Goal: Information Seeking & Learning: Find specific fact

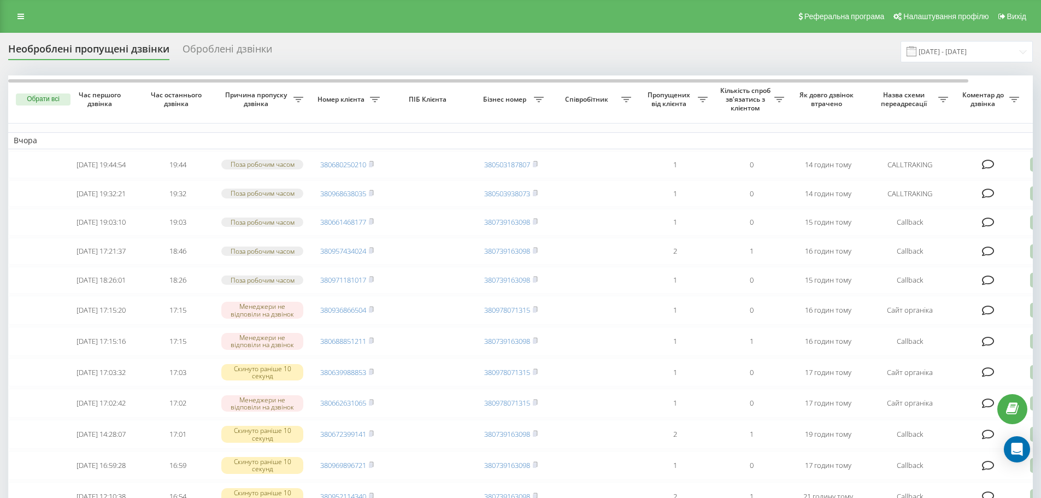
click at [207, 43] on div "Оброблені дзвінки" at bounding box center [228, 51] width 90 height 17
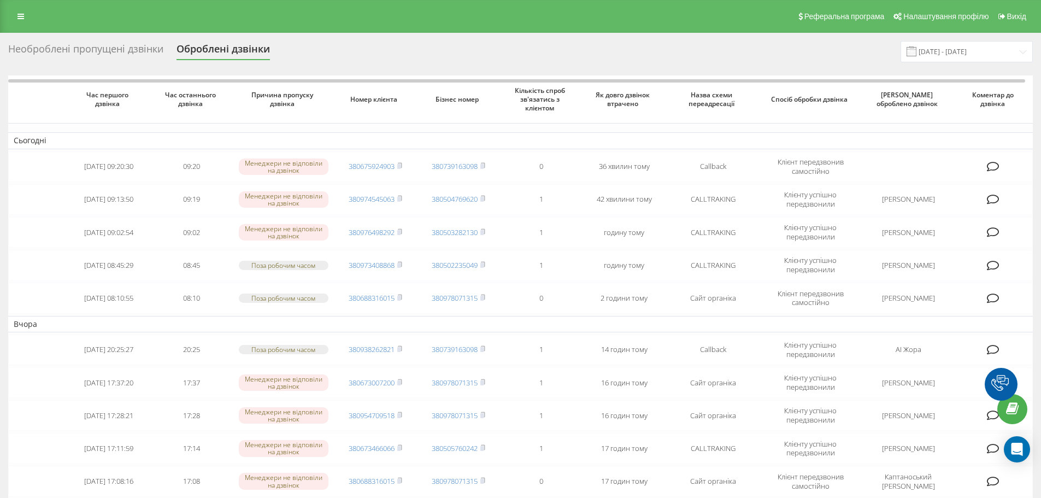
click at [122, 51] on div "Необроблені пропущені дзвінки" at bounding box center [85, 51] width 155 height 17
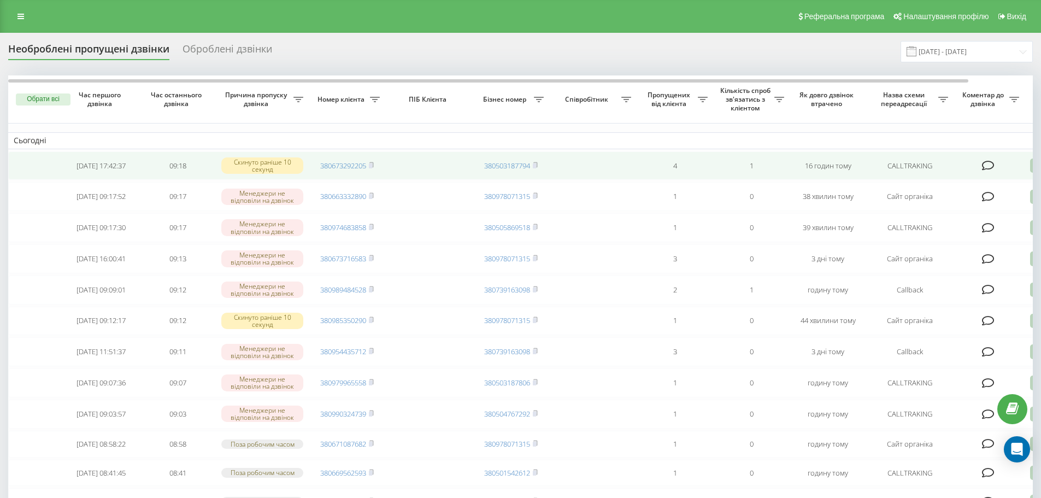
click at [988, 166] on icon at bounding box center [988, 165] width 13 height 11
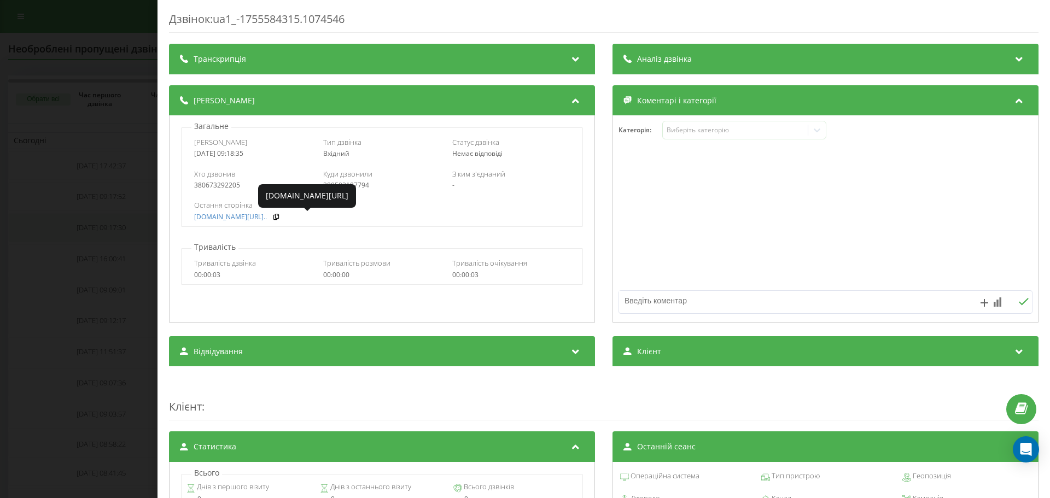
click at [130, 219] on div "Дзвінок : ua1_-1755584315.1074546 Транскрипція Для AI-аналізу майбутніх дзвінкі…" at bounding box center [525, 249] width 1050 height 498
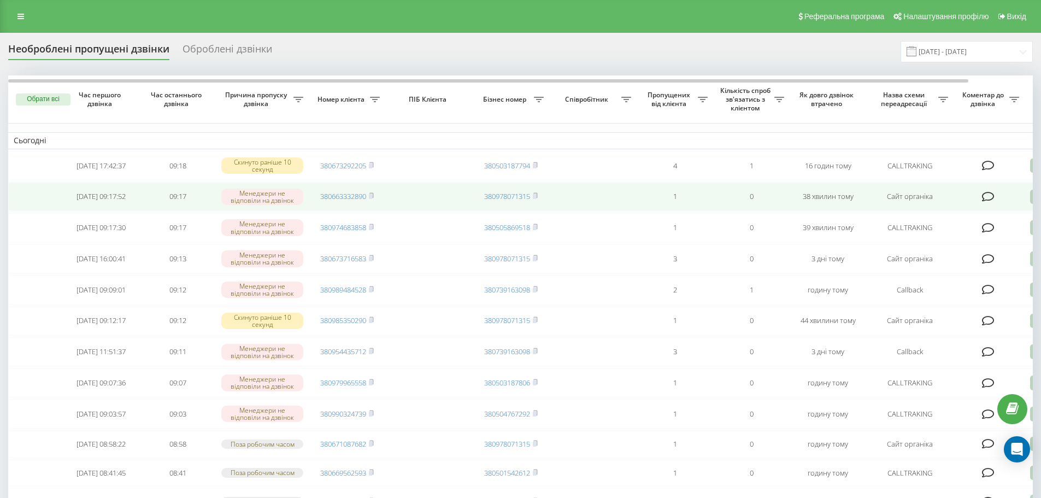
click at [990, 196] on icon at bounding box center [988, 196] width 13 height 11
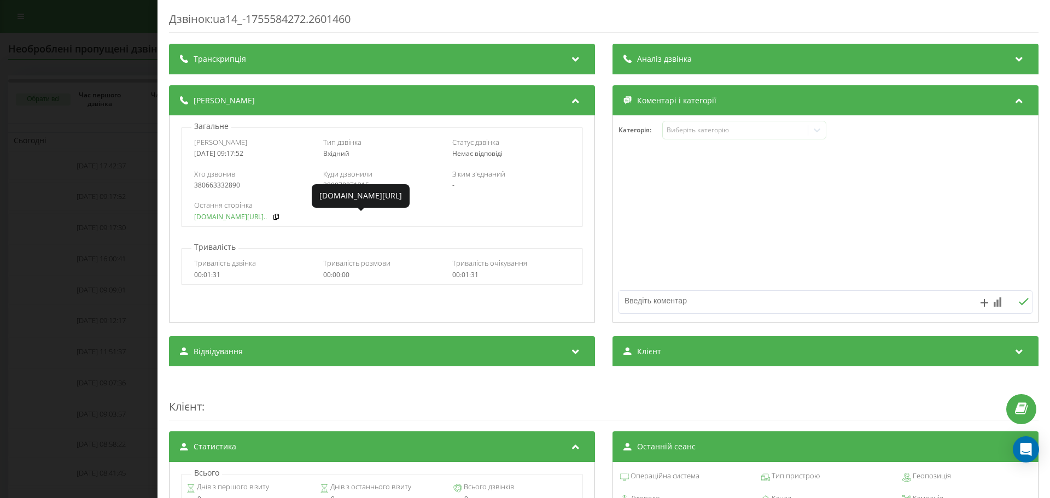
click at [226, 221] on link "fix-parts.in.ua/vw-trans..." at bounding box center [230, 217] width 73 height 8
click at [47, 272] on div "Дзвінок : ua14_-1755584272.2601460 Транскрипція Для AI-аналізу майбутніх дзвінк…" at bounding box center [525, 249] width 1050 height 498
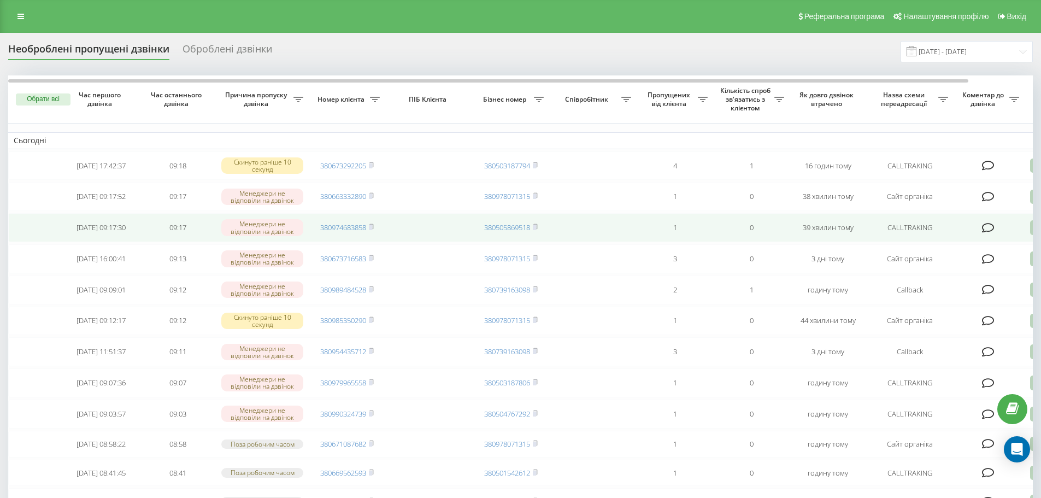
click at [987, 232] on icon at bounding box center [988, 228] width 13 height 11
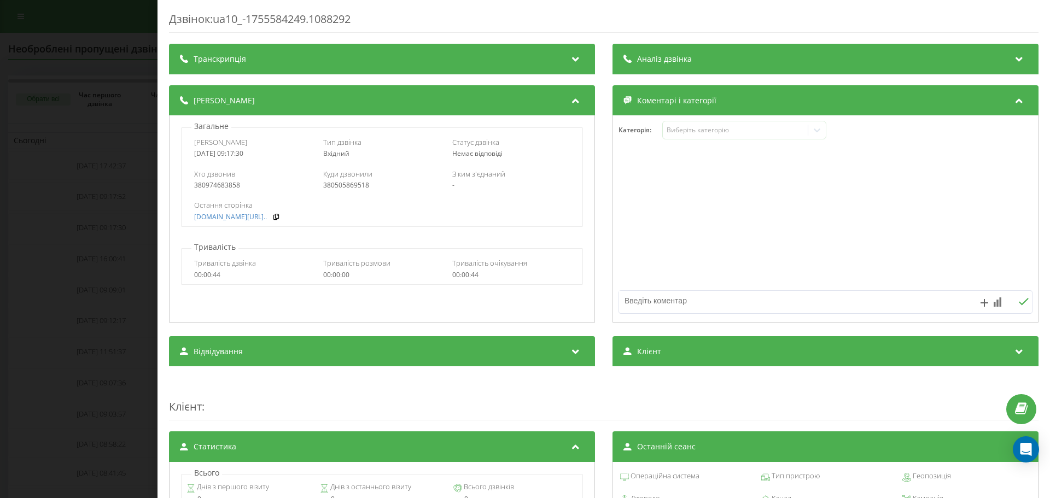
click at [143, 230] on div "Дзвінок : ua10_-1755584249.1088292 Транскрипція Для AI-аналізу майбутніх дзвінк…" at bounding box center [525, 249] width 1050 height 498
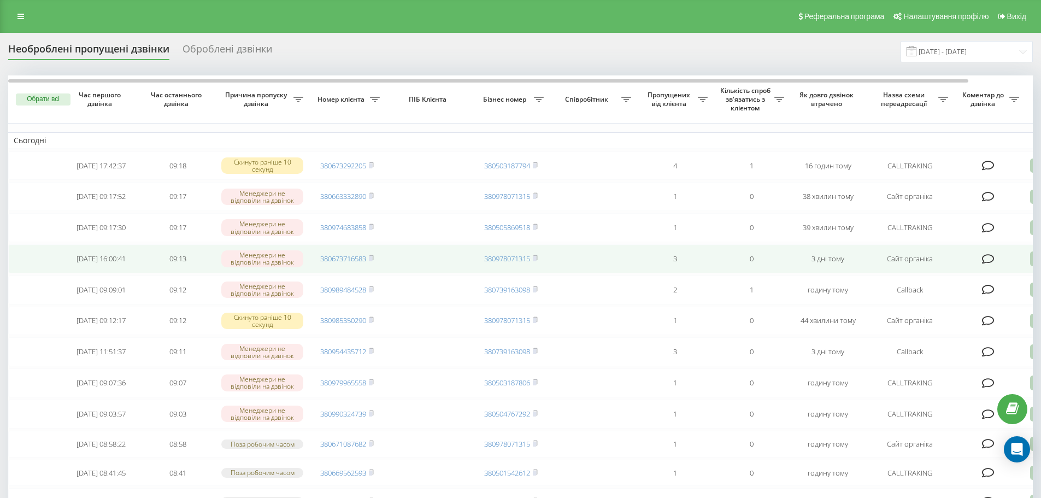
click at [988, 265] on icon at bounding box center [988, 259] width 13 height 11
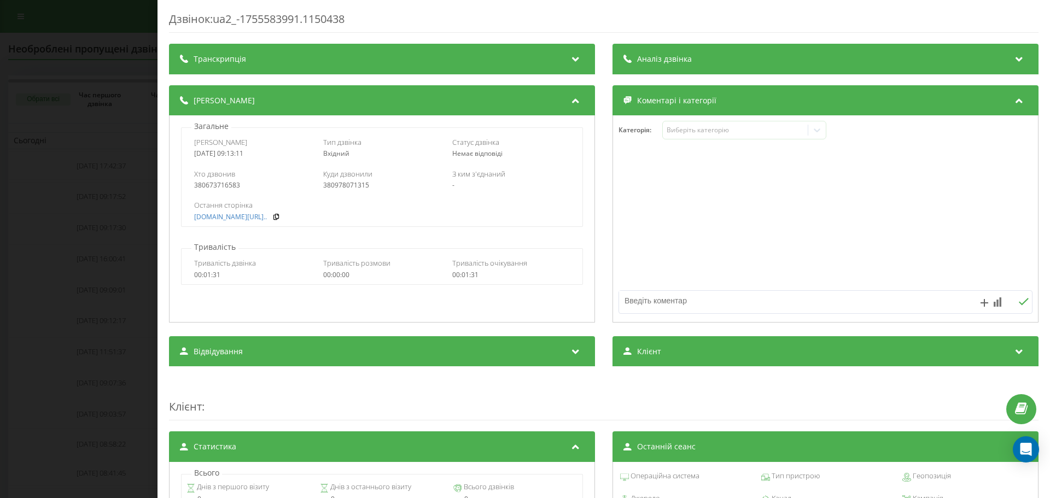
click at [148, 245] on div "Дзвінок : ua2_-1755583991.1150438 Транскрипція Для AI-аналізу майбутніх дзвінкі…" at bounding box center [525, 249] width 1050 height 498
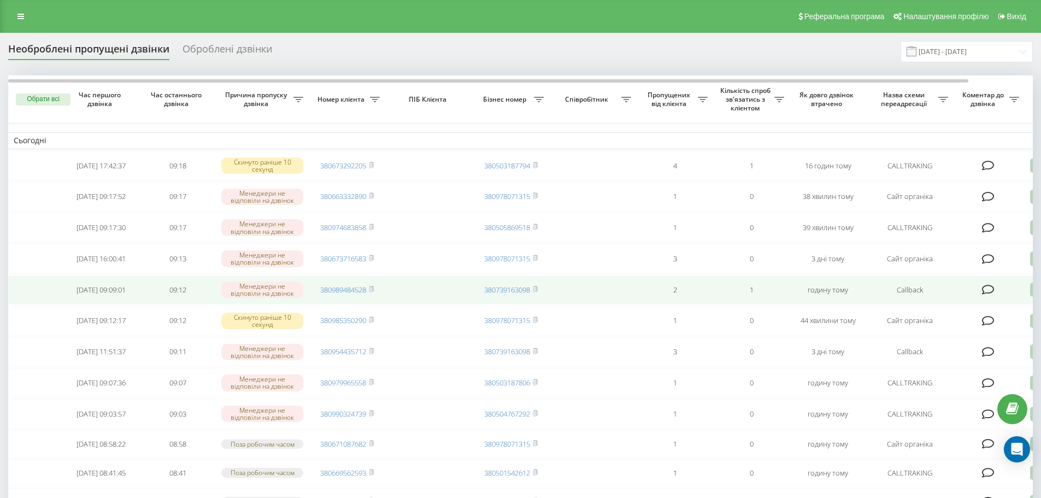
click at [990, 295] on icon at bounding box center [988, 289] width 13 height 11
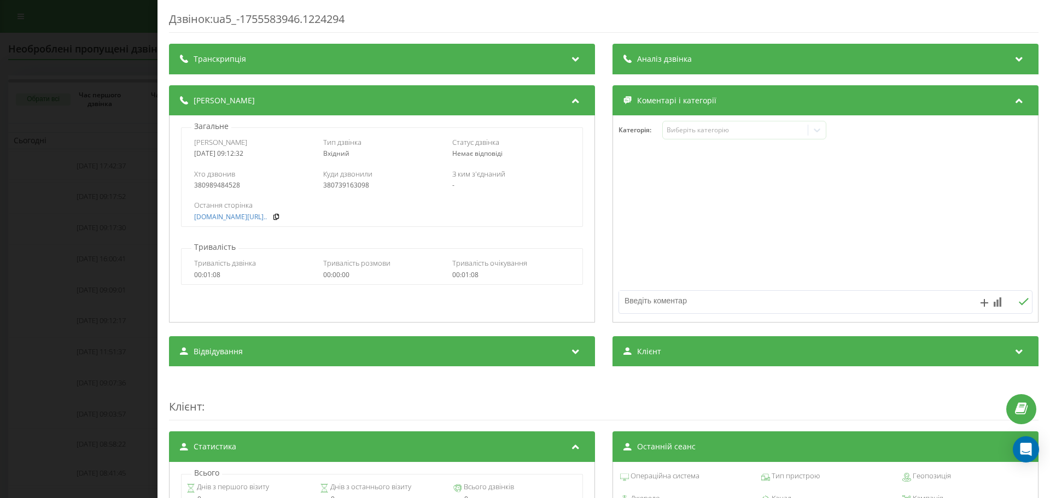
click at [138, 273] on div "Дзвінок : ua5_-1755583946.1224294 Транскрипція Для AI-аналізу майбутніх дзвінкі…" at bounding box center [525, 249] width 1050 height 498
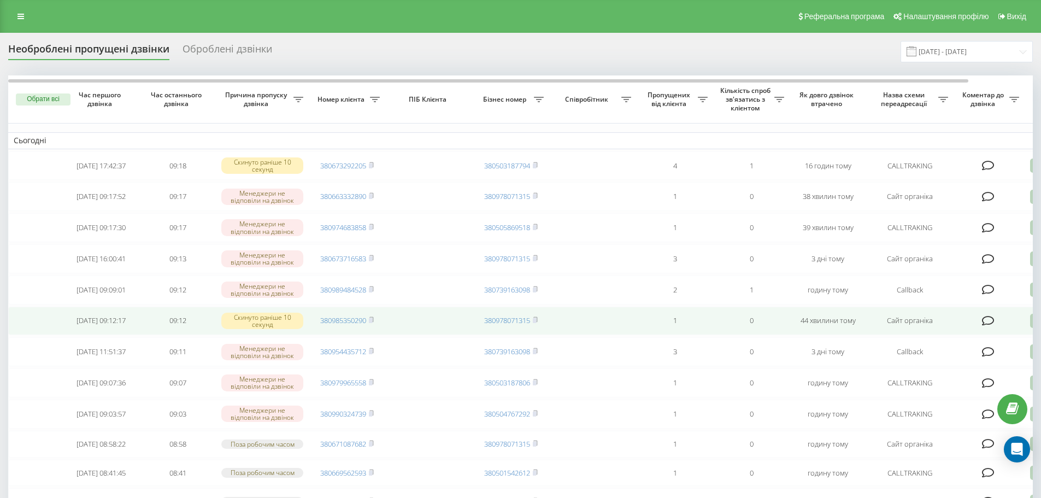
click at [990, 326] on icon at bounding box center [988, 320] width 13 height 11
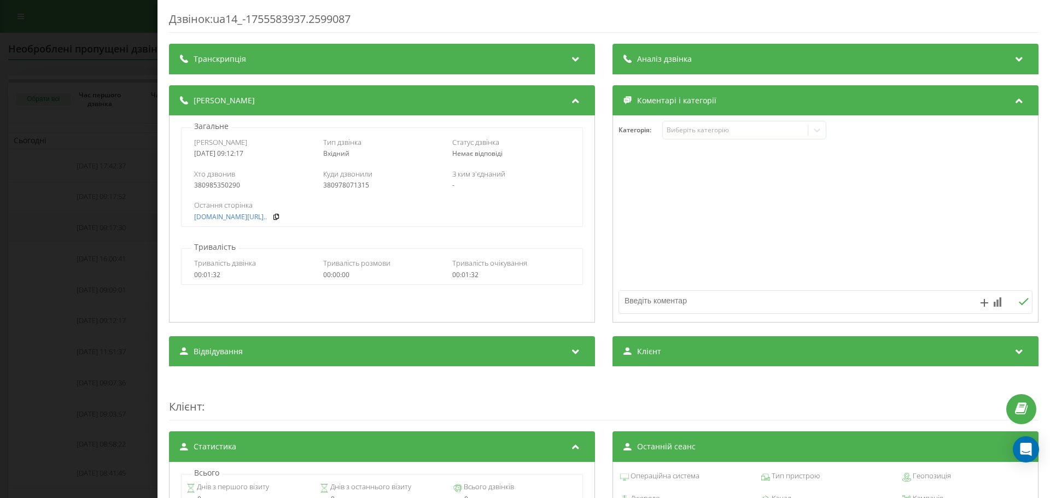
drag, startPoint x: 119, startPoint y: 246, endPoint x: 136, endPoint y: 247, distance: 16.4
click at [119, 247] on div "Дзвінок : ua14_-1755583937.2599087 Транскрипція Для AI-аналізу майбутніх дзвінк…" at bounding box center [525, 249] width 1050 height 498
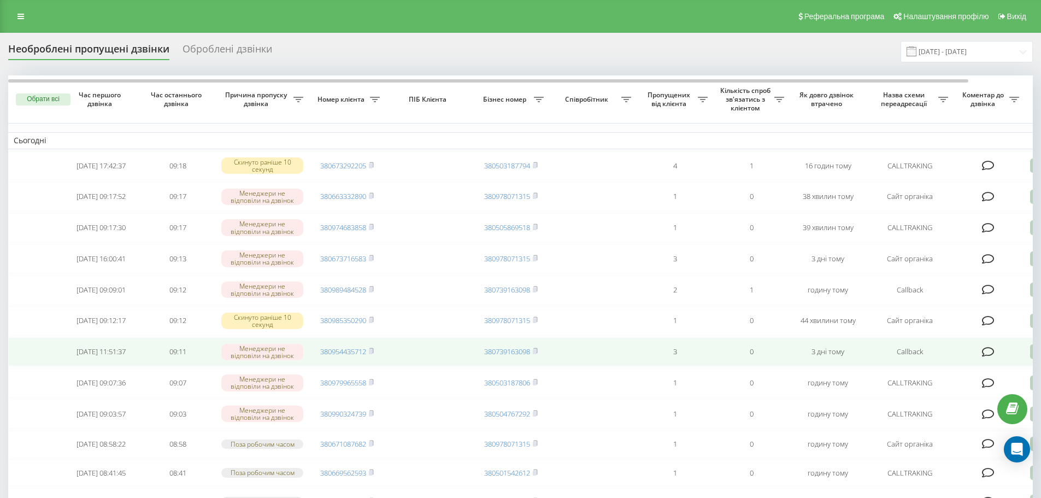
click at [990, 358] on icon at bounding box center [988, 352] width 13 height 11
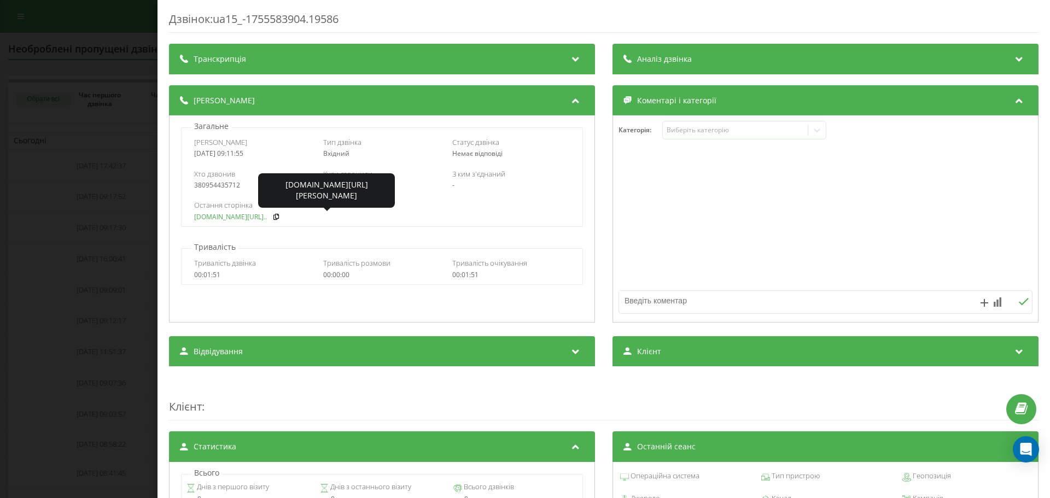
click at [235, 219] on link "[DOMAIN_NAME][URL].." at bounding box center [230, 217] width 73 height 8
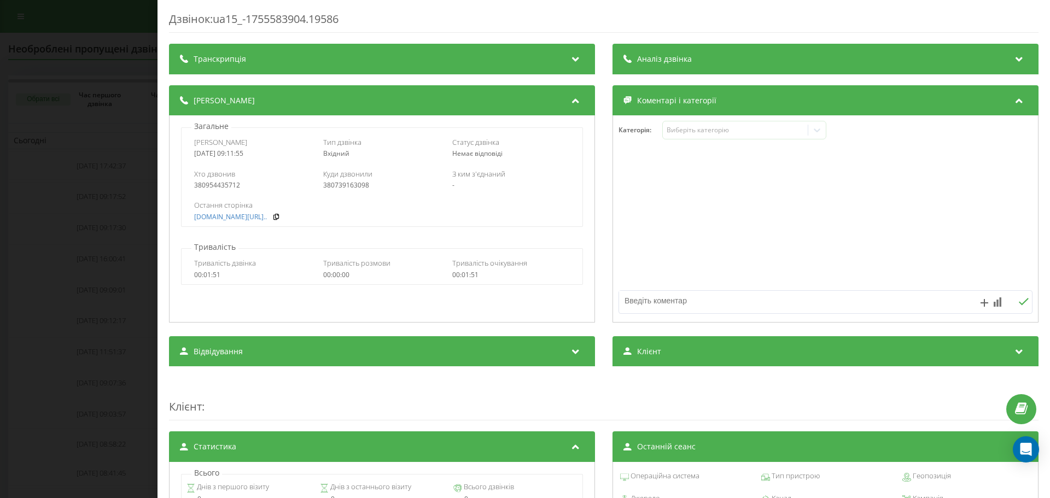
click at [108, 240] on div "Дзвінок : ua15_-1755583904.19586 Транскрипція Для AI-аналізу майбутніх дзвінків…" at bounding box center [525, 249] width 1050 height 498
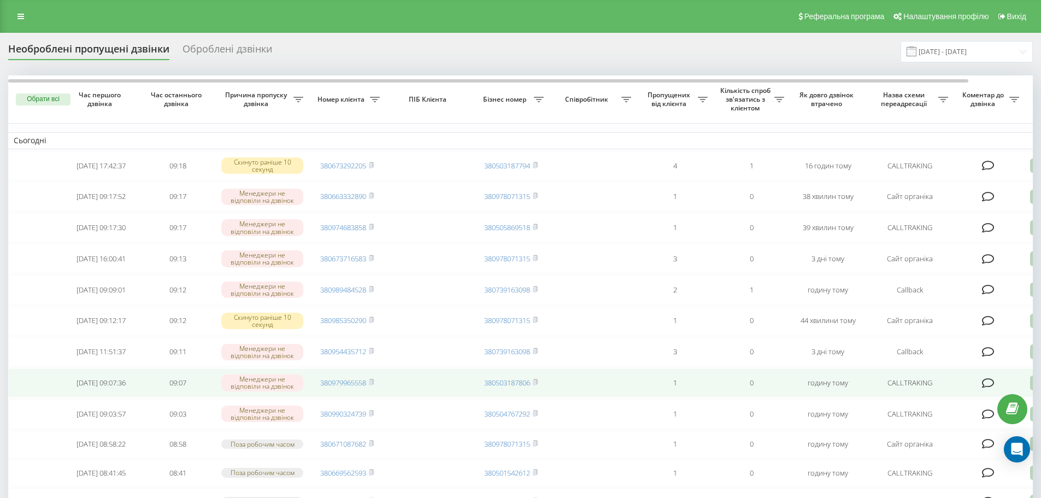
click at [985, 389] on icon at bounding box center [988, 383] width 13 height 11
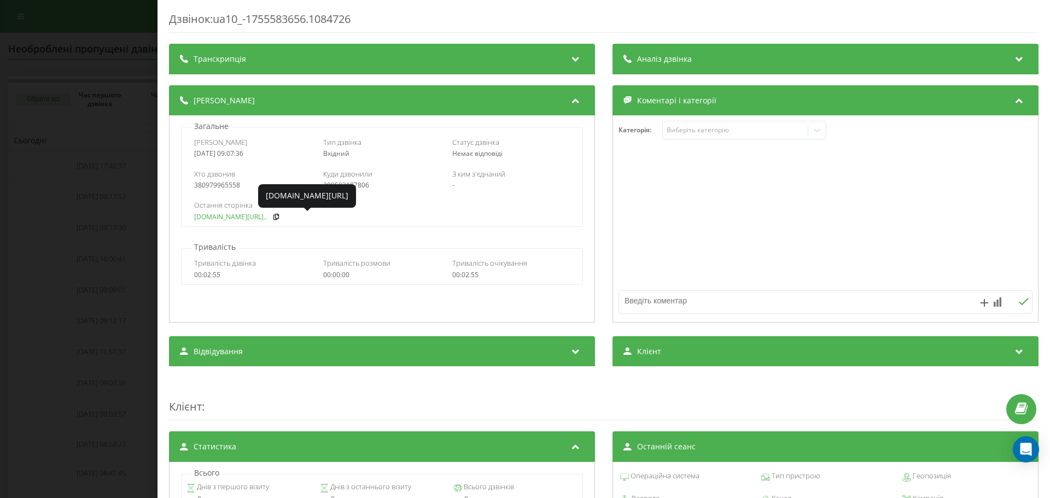
click at [221, 216] on link "fix-parts.in.ua/skoda-fa..." at bounding box center [230, 217] width 73 height 8
click at [137, 259] on div "Дзвінок : ua10_-1755583656.1084726 Транскрипція Для AI-аналізу майбутніх дзвінк…" at bounding box center [525, 249] width 1050 height 498
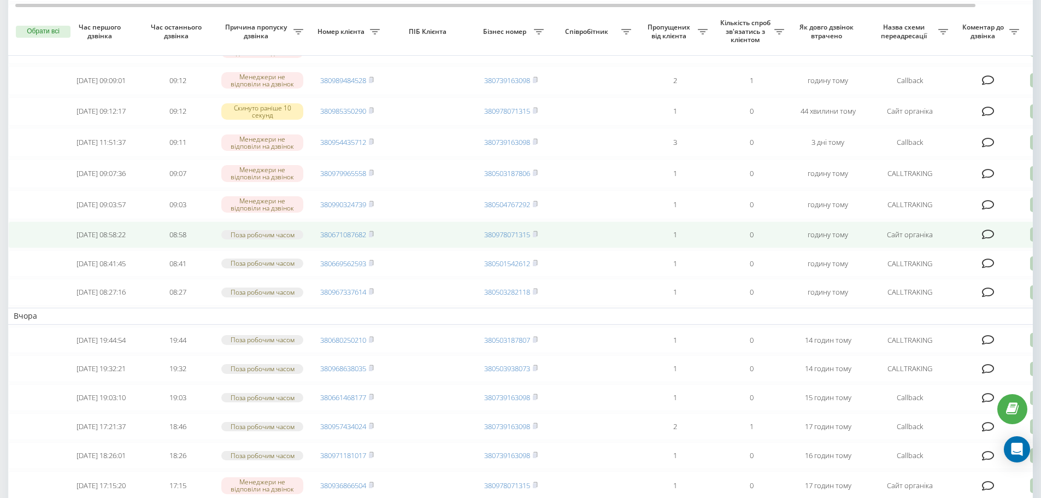
scroll to position [219, 0]
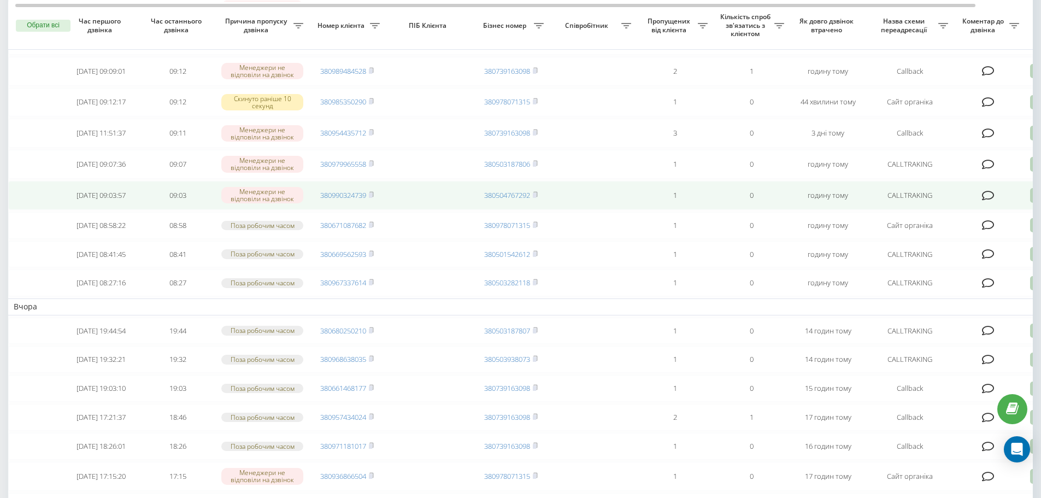
click at [990, 201] on icon at bounding box center [988, 195] width 13 height 11
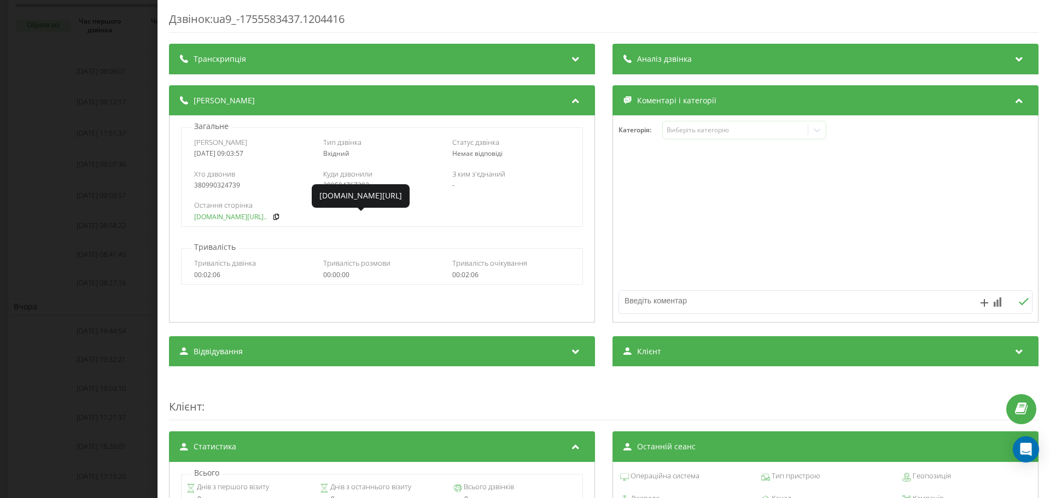
click at [233, 219] on link "fix-parts.in.ua/catalog/..." at bounding box center [230, 217] width 73 height 8
click at [73, 218] on div "Дзвінок : ua9_-1755583437.1204416 Транскрипція Для AI-аналізу майбутніх дзвінкі…" at bounding box center [525, 249] width 1050 height 498
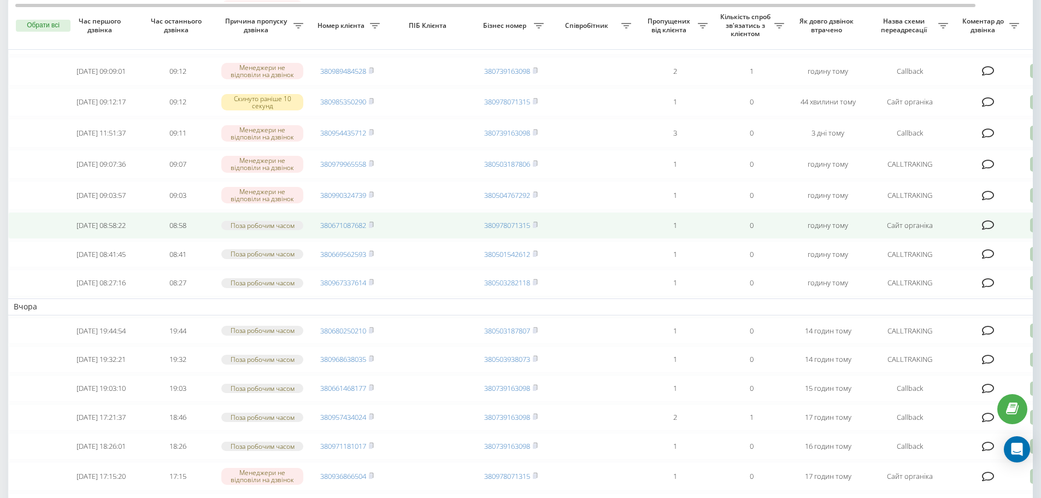
click at [986, 231] on icon at bounding box center [988, 225] width 13 height 11
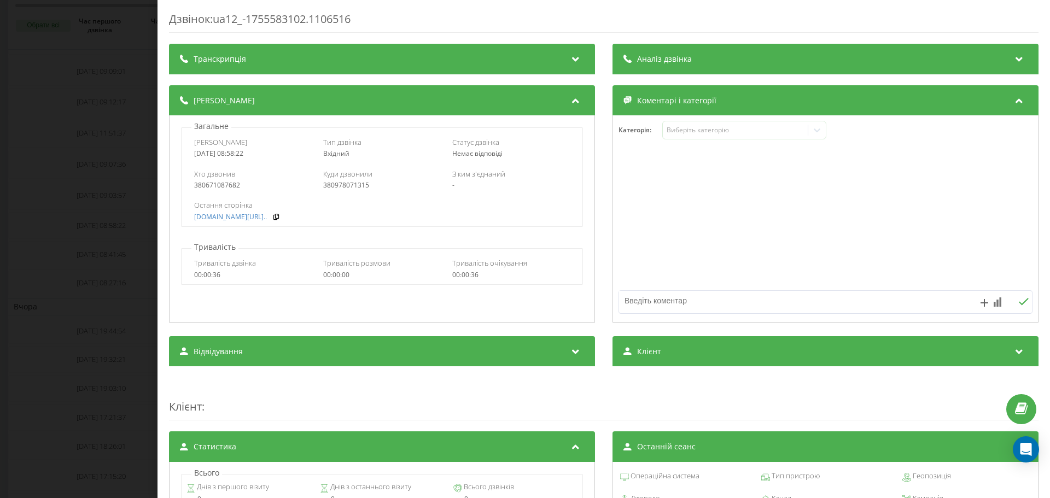
click at [63, 248] on div "Дзвінок : ua12_-1755583102.1106516 Транскрипція Для AI-аналізу майбутніх дзвінк…" at bounding box center [525, 249] width 1050 height 498
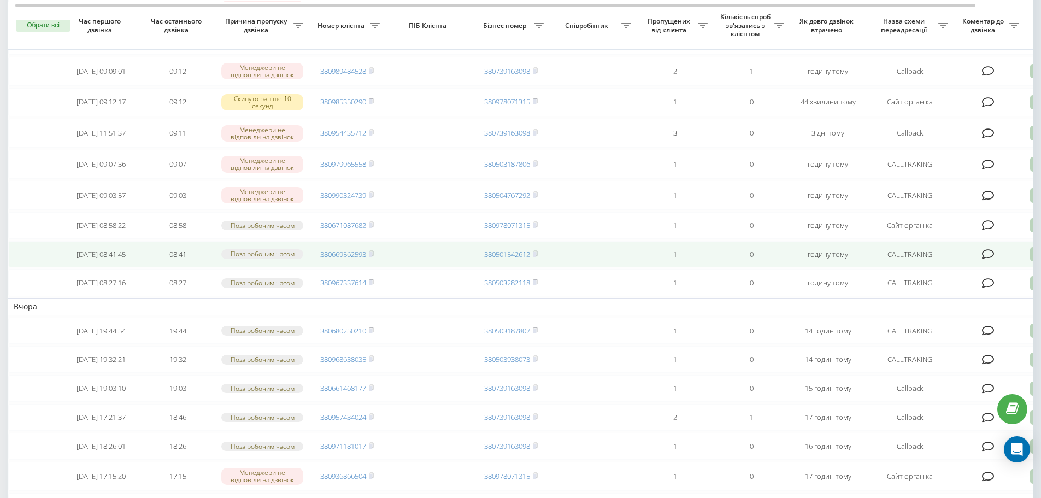
click at [989, 260] on icon at bounding box center [988, 254] width 13 height 11
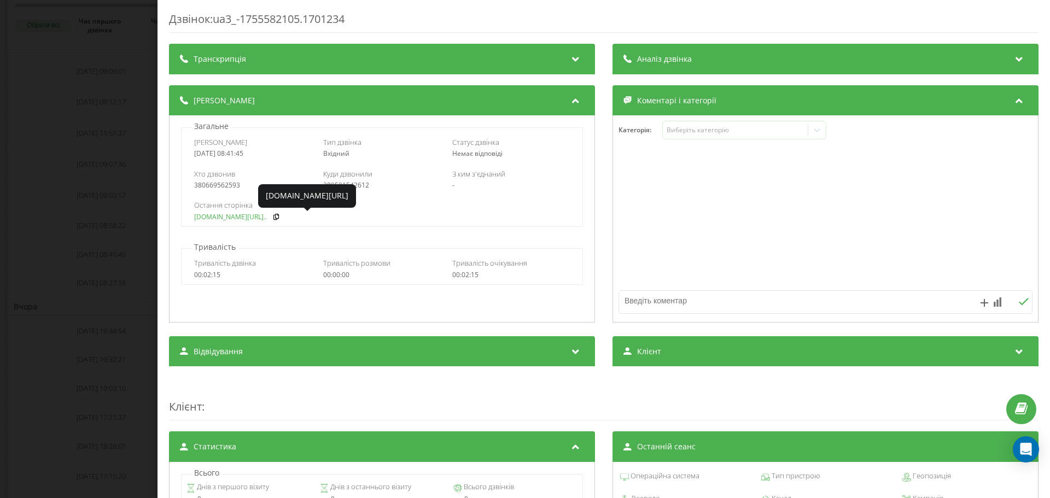
click at [214, 214] on link "[DOMAIN_NAME][URL].." at bounding box center [230, 217] width 73 height 8
copy div "0669562593"
drag, startPoint x: 244, startPoint y: 189, endPoint x: 203, endPoint y: 194, distance: 41.8
click at [203, 194] on div "Хто дзвонив 380669562593 Куди дзвонили 380501542612 З ким з'єднаний -" at bounding box center [382, 179] width 400 height 32
click at [46, 238] on div "Дзвінок : ua3_-1755582105.1701234 Транскрипція Для AI-аналізу майбутніх дзвінкі…" at bounding box center [525, 249] width 1050 height 498
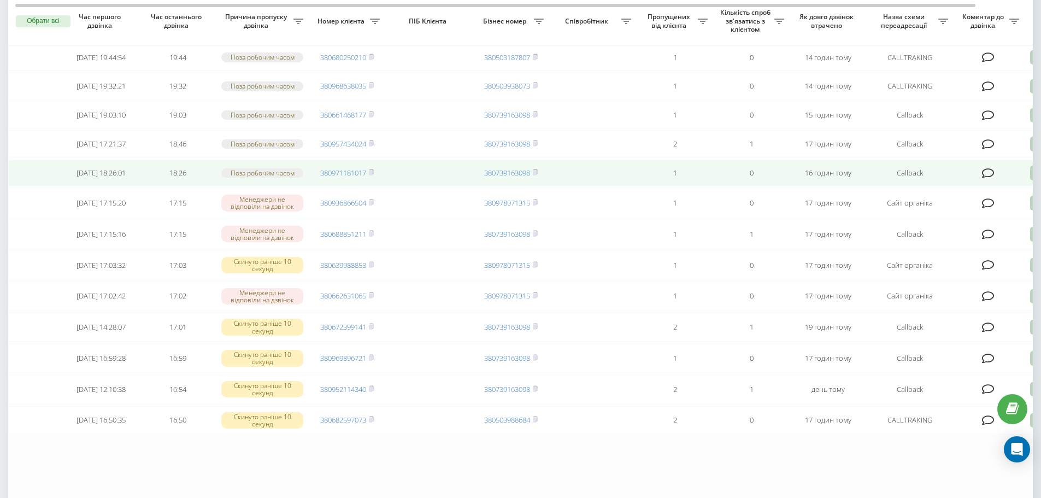
scroll to position [328, 0]
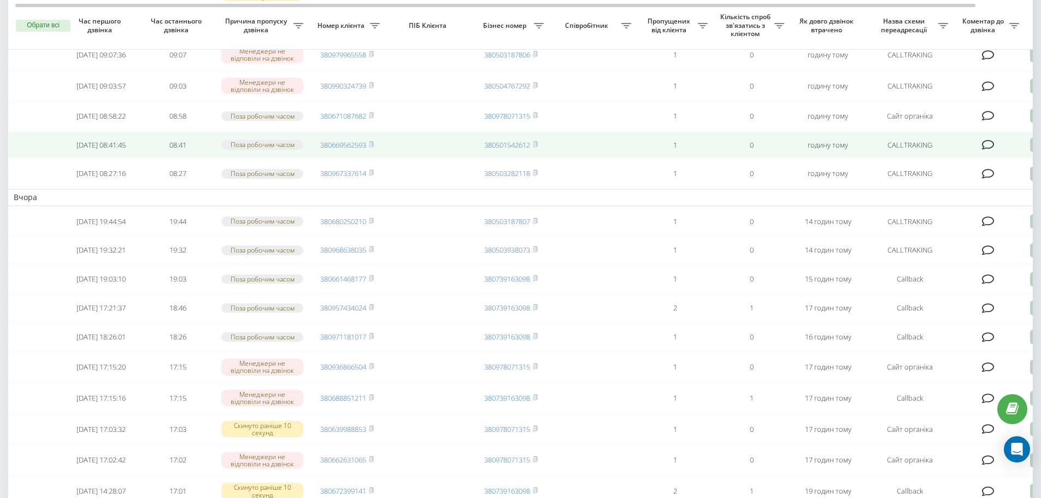
click at [992, 150] on icon at bounding box center [988, 144] width 13 height 11
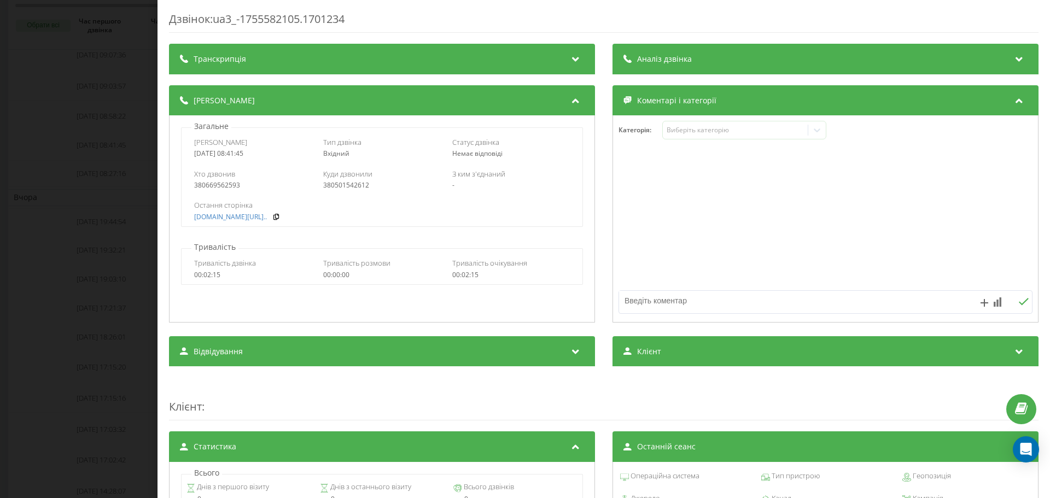
click at [86, 219] on div "Дзвінок : ua3_-1755582105.1701234 Транскрипція Для AI-аналізу майбутніх дзвінкі…" at bounding box center [525, 249] width 1050 height 498
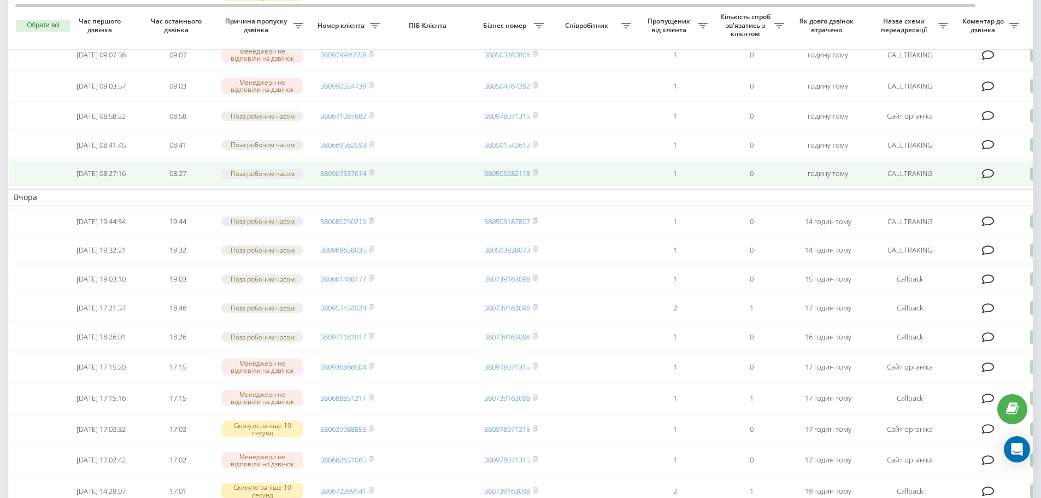
click at [991, 179] on icon at bounding box center [988, 173] width 13 height 11
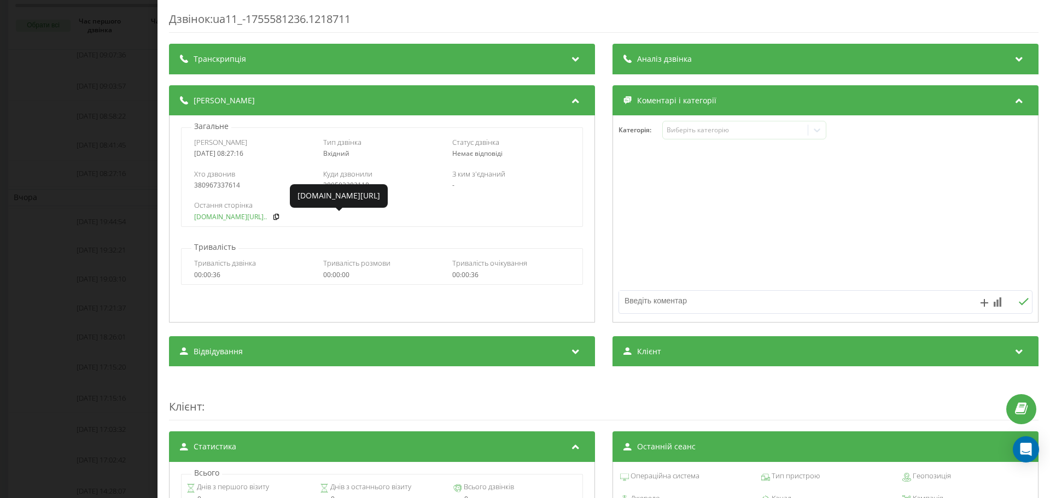
click at [223, 220] on link "fix-parts.in.ua/ru/opel-..." at bounding box center [230, 217] width 73 height 8
drag, startPoint x: 87, startPoint y: 131, endPoint x: 108, endPoint y: 119, distance: 24.0
click at [86, 131] on div "Дзвінок : ua11_-1755581236.1218711 Транскрипція Для AI-аналізу майбутніх дзвінк…" at bounding box center [525, 249] width 1050 height 498
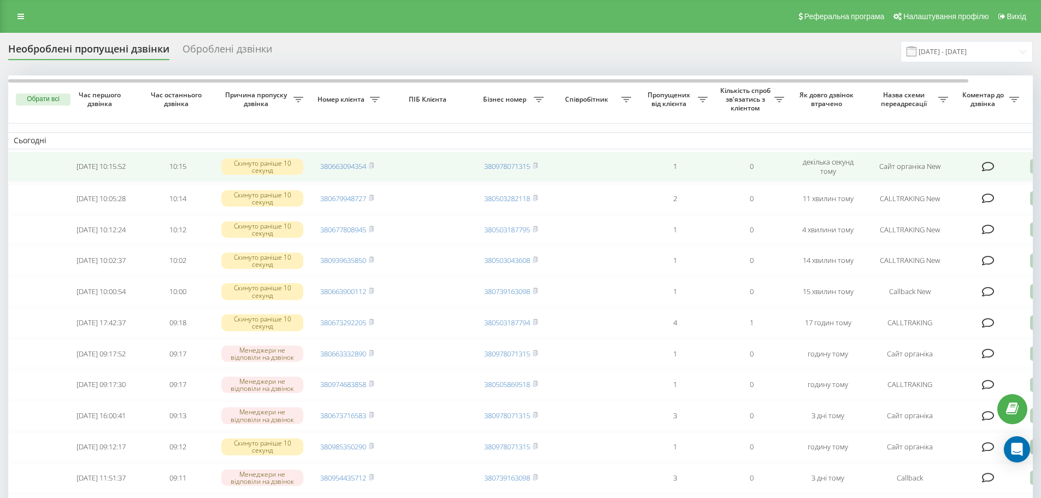
click at [986, 167] on icon at bounding box center [988, 166] width 13 height 11
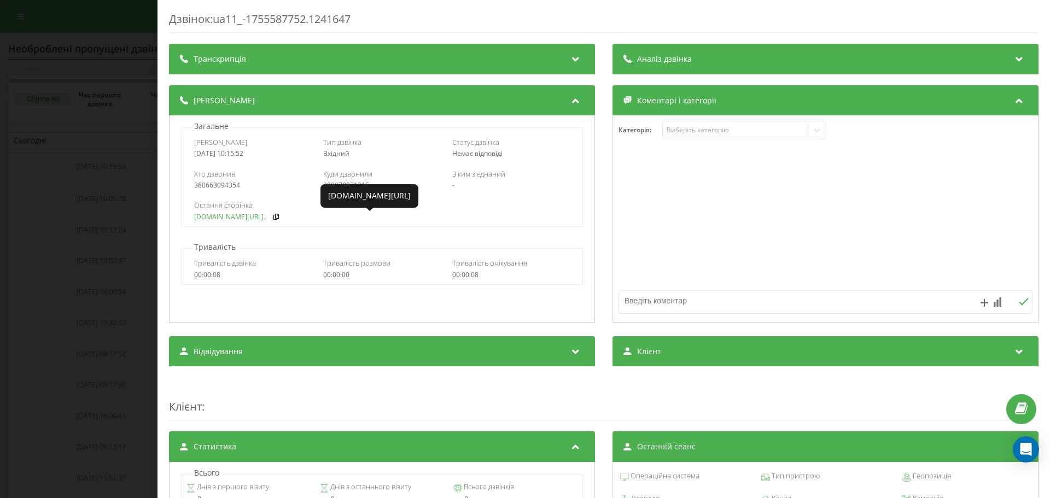
click at [246, 221] on link "fix-parts.in.ua/page/abo..." at bounding box center [230, 217] width 73 height 8
click at [116, 230] on div "Дзвінок : ua11_-1755587752.1241647 Транскрипція Для AI-аналізу майбутніх дзвінк…" at bounding box center [525, 249] width 1050 height 498
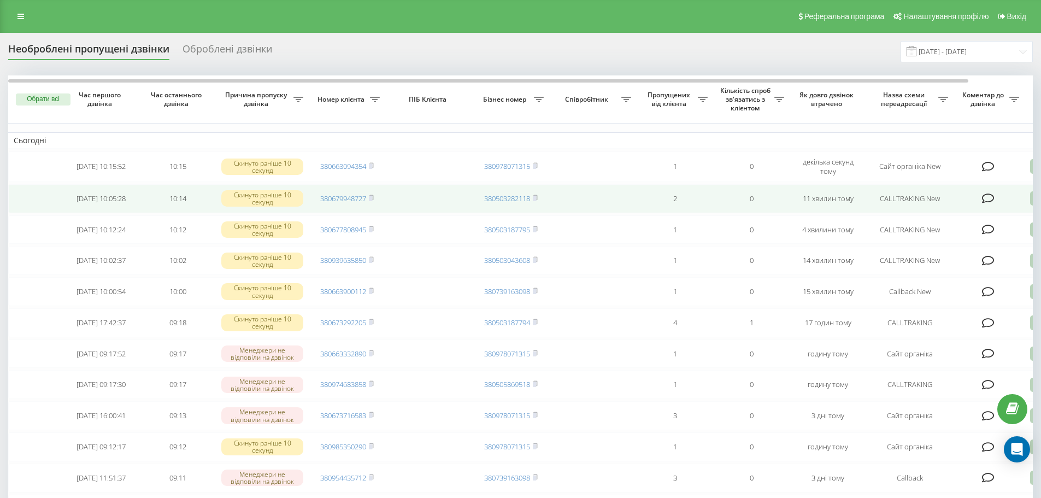
click at [986, 200] on icon at bounding box center [988, 198] width 13 height 11
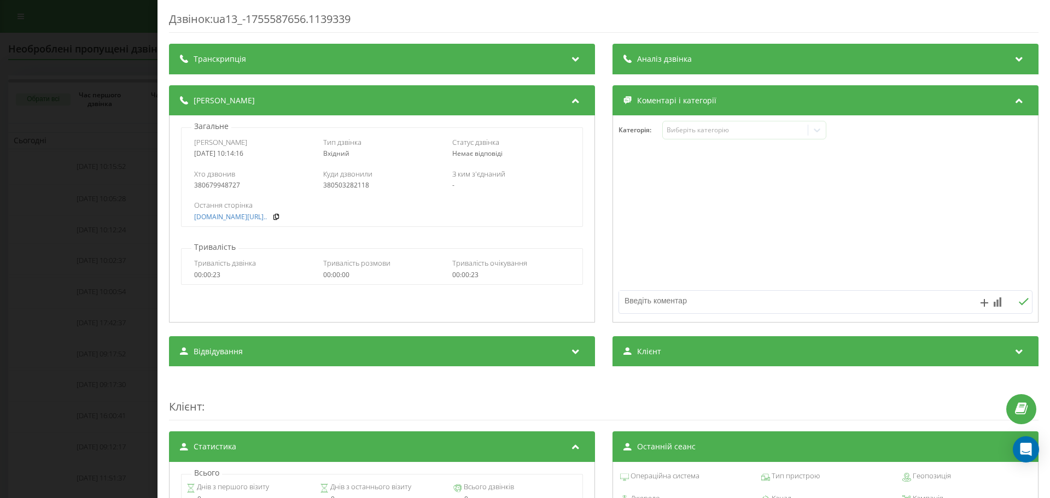
click at [99, 232] on div "Дзвінок : ua13_-1755587656.1139339 Транскрипція Для AI-аналізу майбутніх дзвінк…" at bounding box center [525, 249] width 1050 height 498
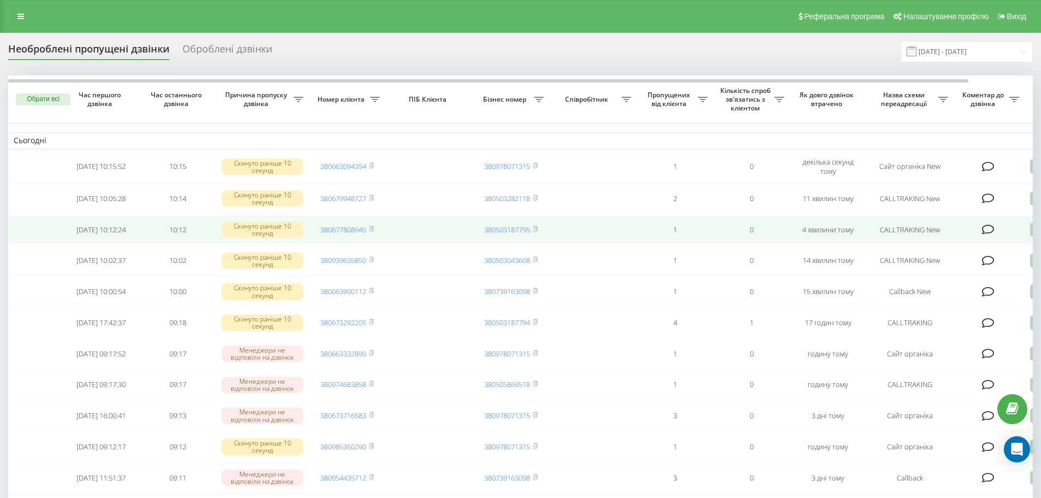
click at [987, 230] on icon at bounding box center [988, 229] width 13 height 11
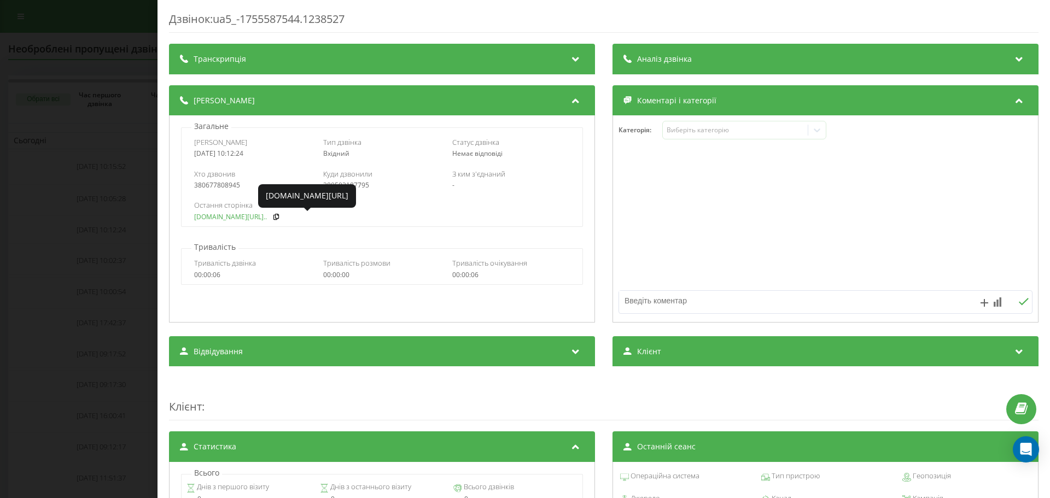
click at [237, 220] on link "fix-parts.in.ua/toyota-p..." at bounding box center [230, 217] width 73 height 8
click at [95, 196] on div "Дзвінок : ua5_-1755587544.1238527 Транскрипція Для AI-аналізу майбутніх дзвінкі…" at bounding box center [525, 249] width 1050 height 498
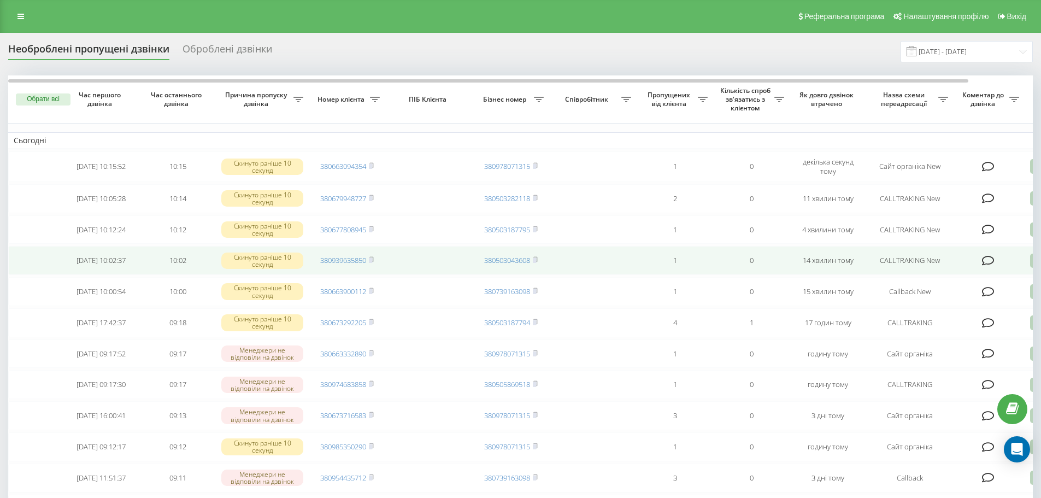
click at [990, 262] on icon at bounding box center [988, 260] width 13 height 11
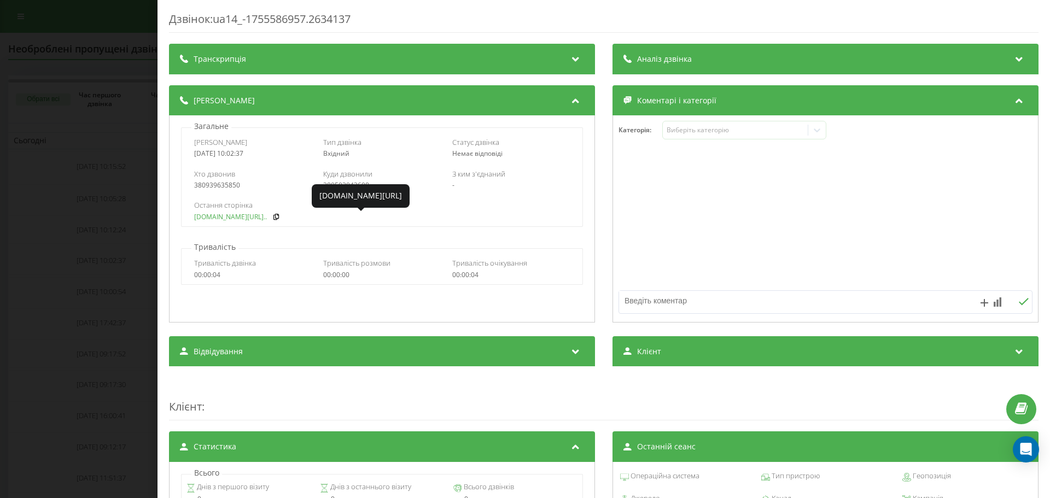
click at [225, 215] on link "fix-parts.in.ua/mercedes..." at bounding box center [230, 217] width 73 height 8
click at [128, 253] on div "Дзвінок : ua14_-1755586957.2634137 Транскрипція Для AI-аналізу майбутніх дзвінк…" at bounding box center [525, 249] width 1050 height 498
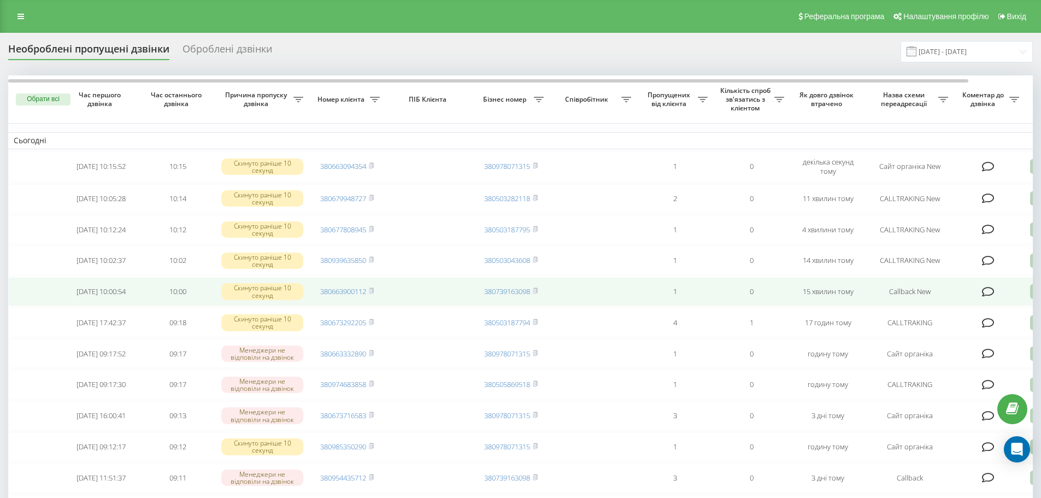
click at [990, 295] on icon at bounding box center [988, 291] width 13 height 11
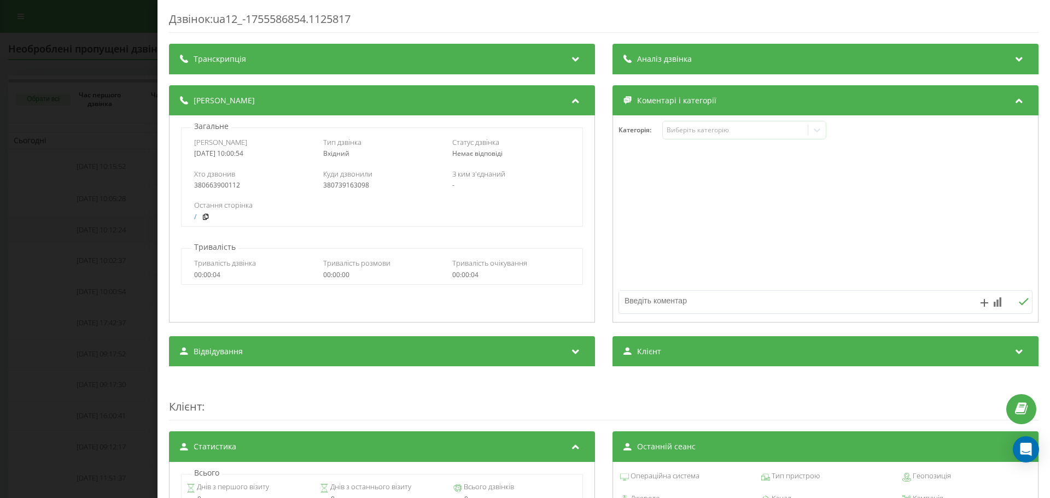
drag, startPoint x: 110, startPoint y: 217, endPoint x: 122, endPoint y: 217, distance: 12.0
click at [110, 217] on div "Дзвінок : ua12_-1755586854.1125817 Транскрипція Для AI-аналізу майбутніх дзвінк…" at bounding box center [525, 249] width 1050 height 498
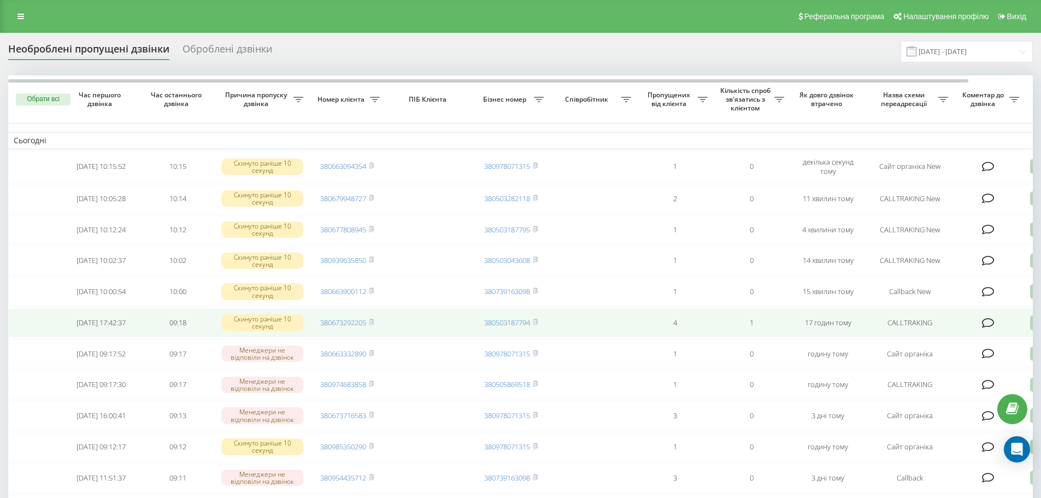
click at [987, 329] on icon at bounding box center [988, 323] width 13 height 11
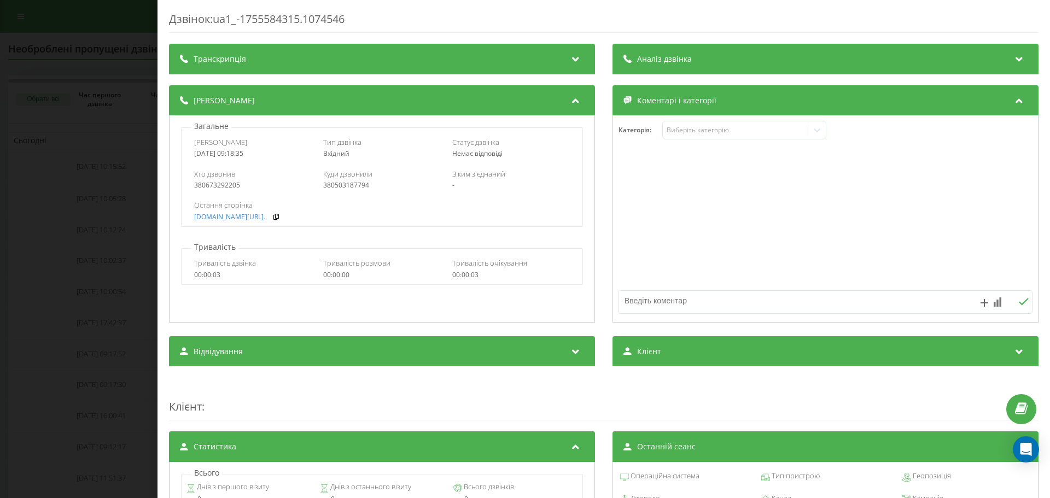
click at [113, 237] on div "Дзвінок : ua1_-1755584315.1074546 Транскрипція Для AI-аналізу майбутніх дзвінкі…" at bounding box center [525, 249] width 1050 height 498
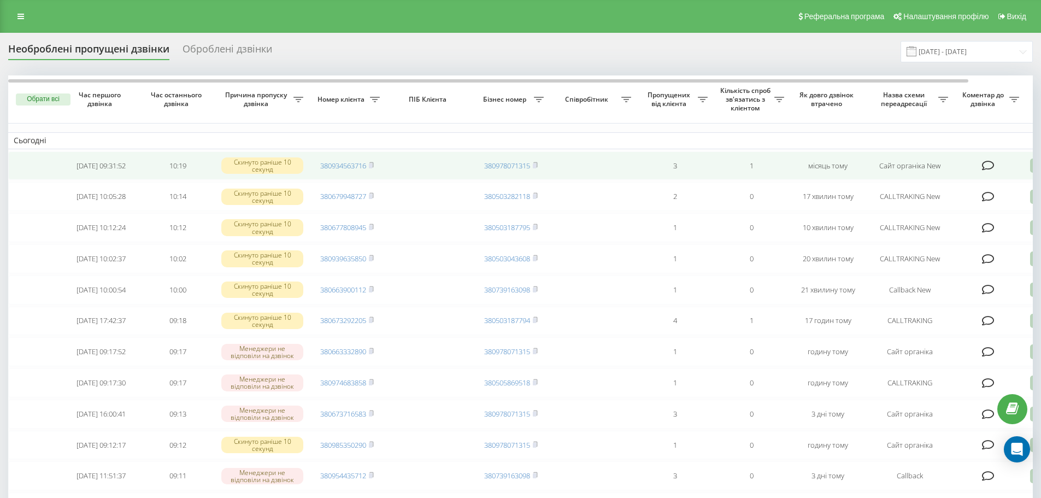
click at [997, 168] on td at bounding box center [989, 165] width 71 height 29
click at [990, 169] on icon at bounding box center [988, 165] width 13 height 11
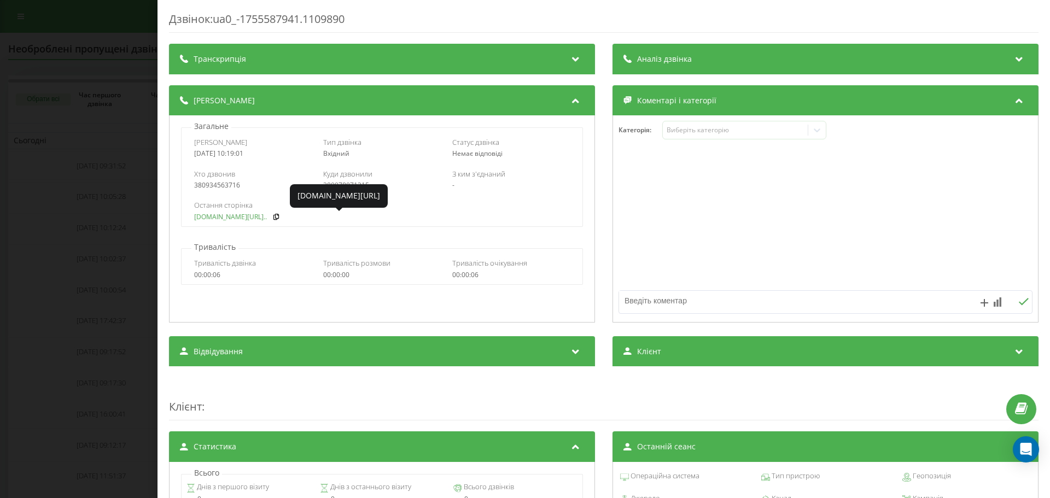
click at [230, 217] on link "fix-parts.in.ua/bmw-x1-f..." at bounding box center [230, 217] width 73 height 8
click at [116, 226] on div "Дзвінок : ua0_-1755587941.1109890 Транскрипція Для AI-аналізу майбутніх дзвінкі…" at bounding box center [525, 249] width 1050 height 498
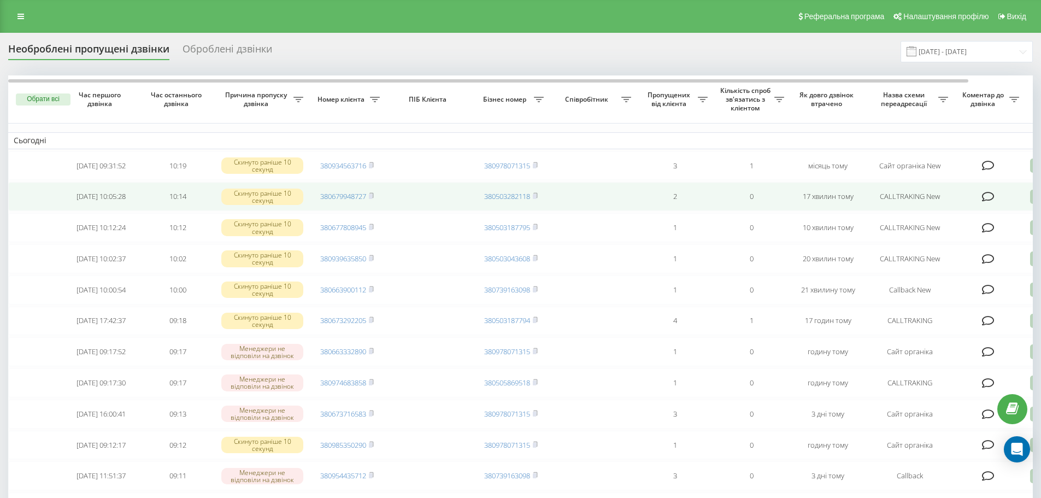
click at [988, 201] on icon at bounding box center [988, 196] width 13 height 11
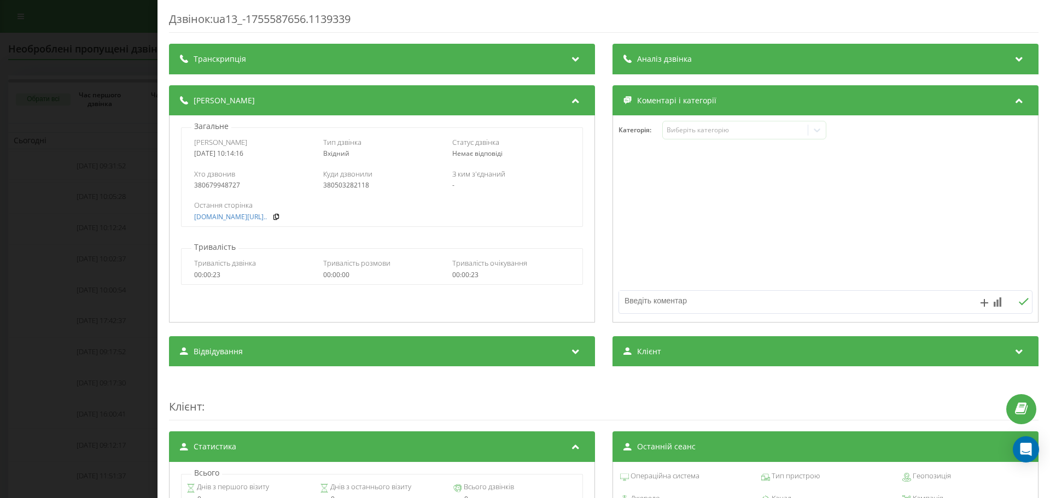
click at [76, 213] on div "Дзвінок : ua13_-1755587656.1139339 Транскрипція Для AI-аналізу майбутніх дзвінк…" at bounding box center [525, 249] width 1050 height 498
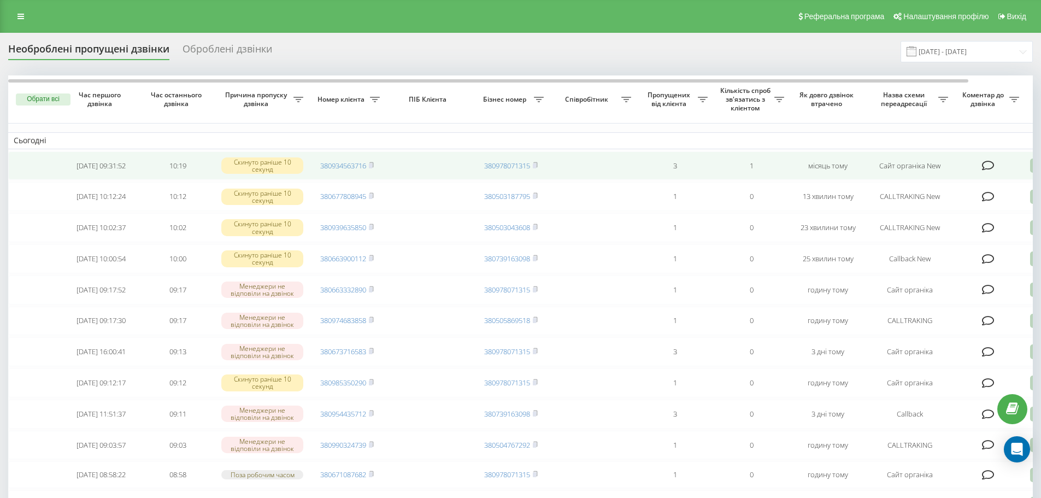
click at [991, 164] on icon at bounding box center [988, 165] width 13 height 11
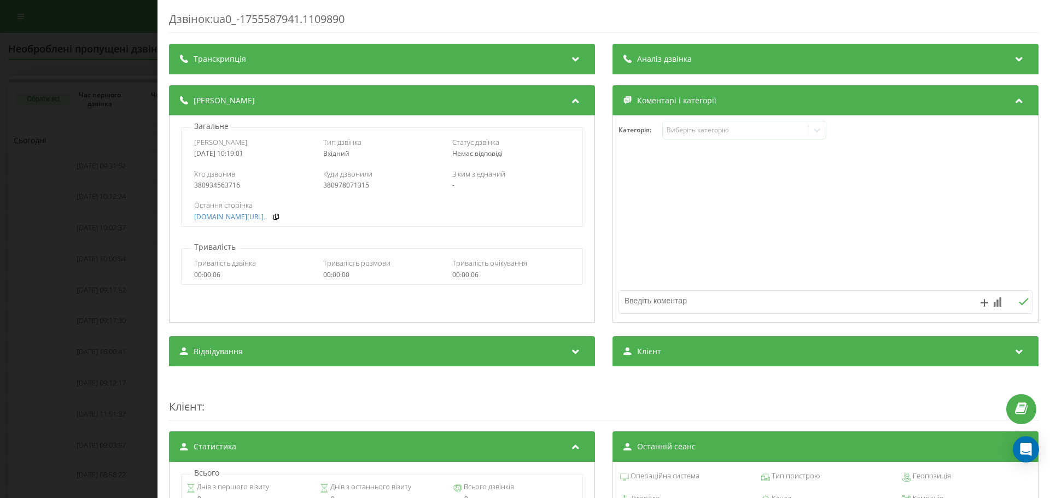
click at [134, 215] on div "Дзвінок : ua0_-1755587941.1109890 Транскрипція Для AI-аналізу майбутніх дзвінкі…" at bounding box center [525, 249] width 1050 height 498
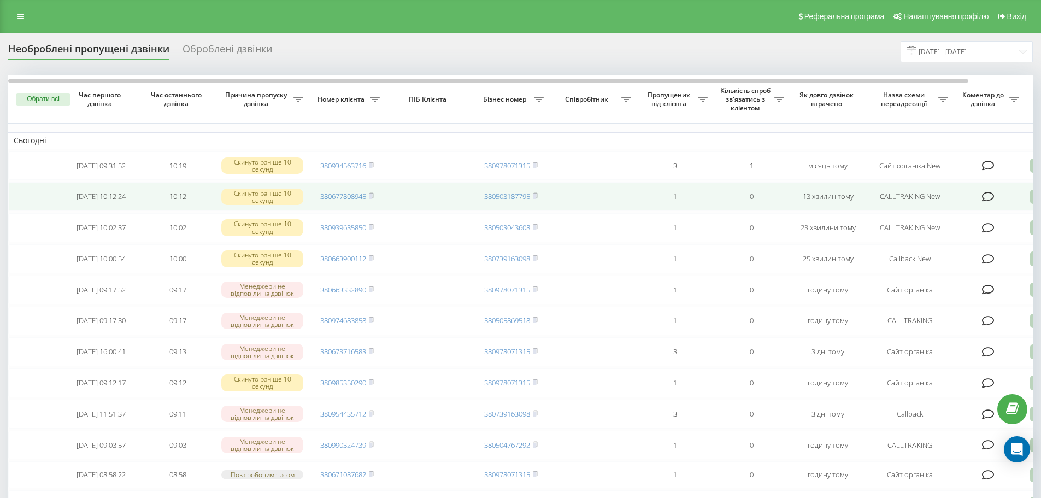
click at [992, 197] on icon at bounding box center [988, 196] width 13 height 11
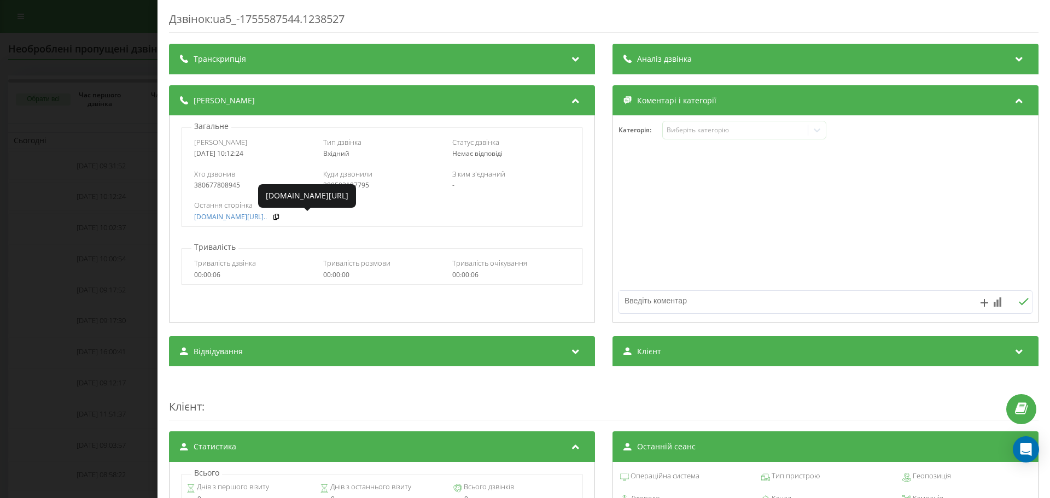
click at [112, 221] on div "Дзвінок : ua5_-1755587544.1238527 Транскрипція Для AI-аналізу майбутніх дзвінкі…" at bounding box center [525, 249] width 1050 height 498
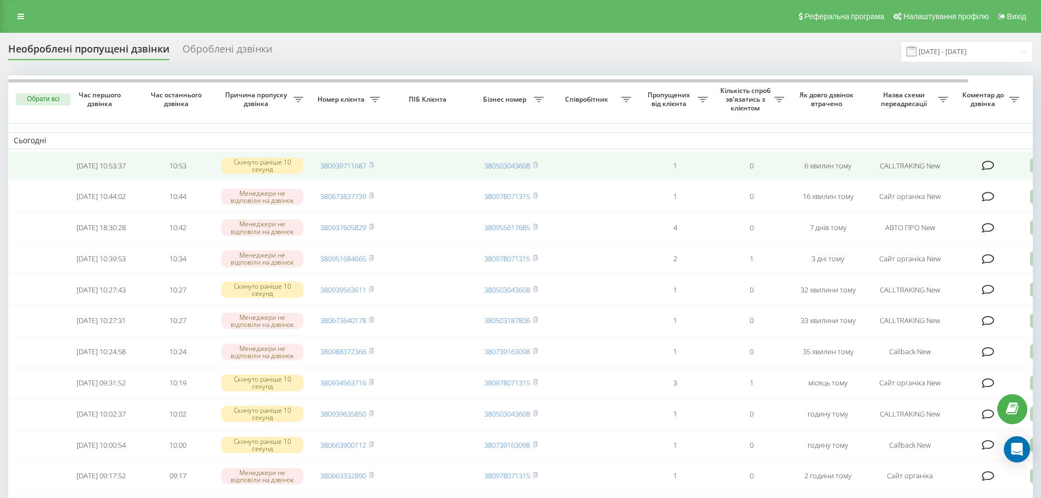
click at [989, 169] on icon at bounding box center [988, 165] width 13 height 11
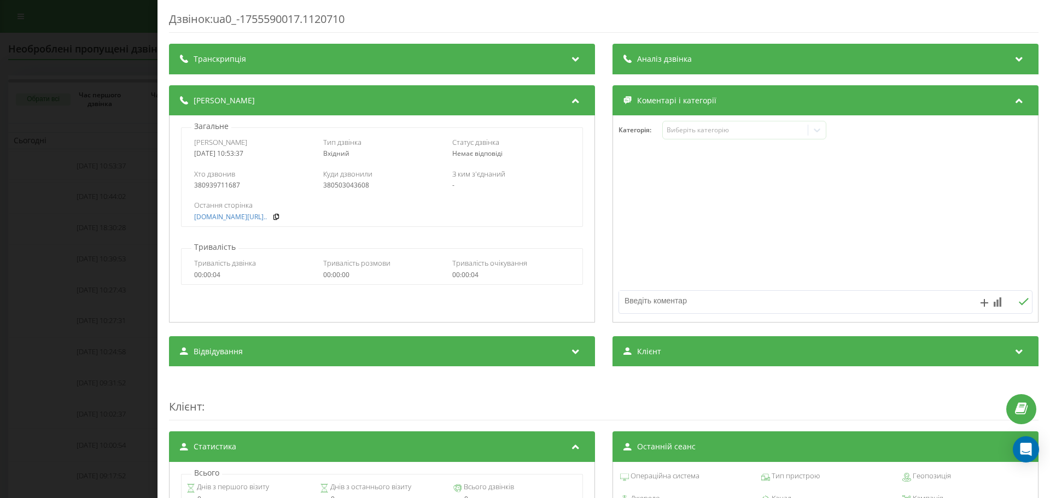
click at [123, 235] on div "Дзвінок : ua0_-1755590017.1120710 Транскрипція Для AI-аналізу майбутніх дзвінкі…" at bounding box center [525, 249] width 1050 height 498
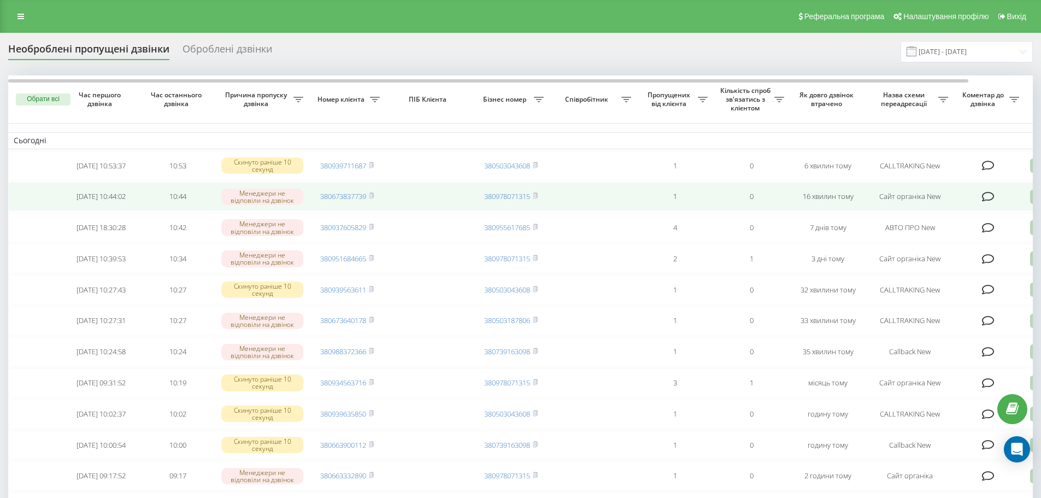
click at [989, 195] on icon at bounding box center [988, 196] width 13 height 11
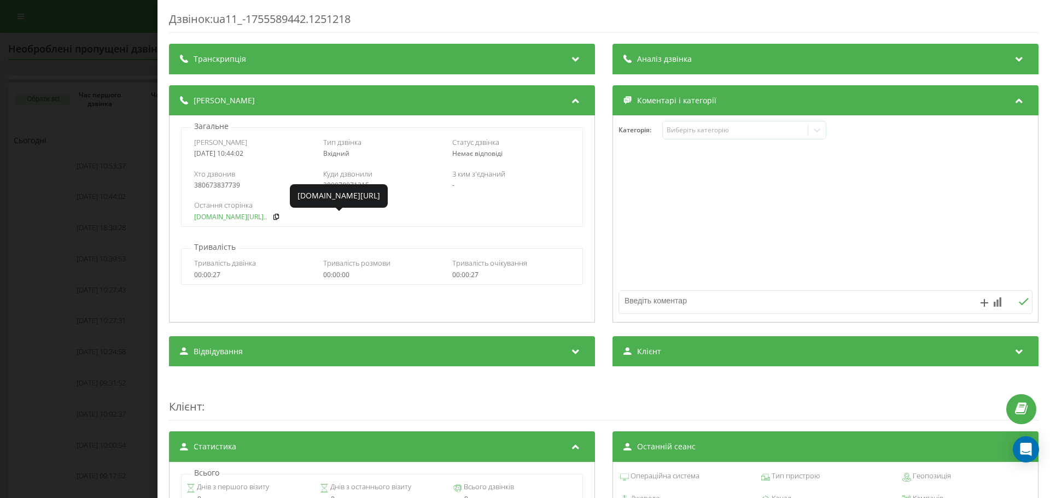
click at [242, 218] on link "[DOMAIN_NAME][URL].." at bounding box center [230, 217] width 73 height 8
click at [109, 189] on div "Дзвінок : ua11_-1755589442.1251218 Транскрипція Для AI-аналізу майбутніх дзвінк…" at bounding box center [525, 249] width 1050 height 498
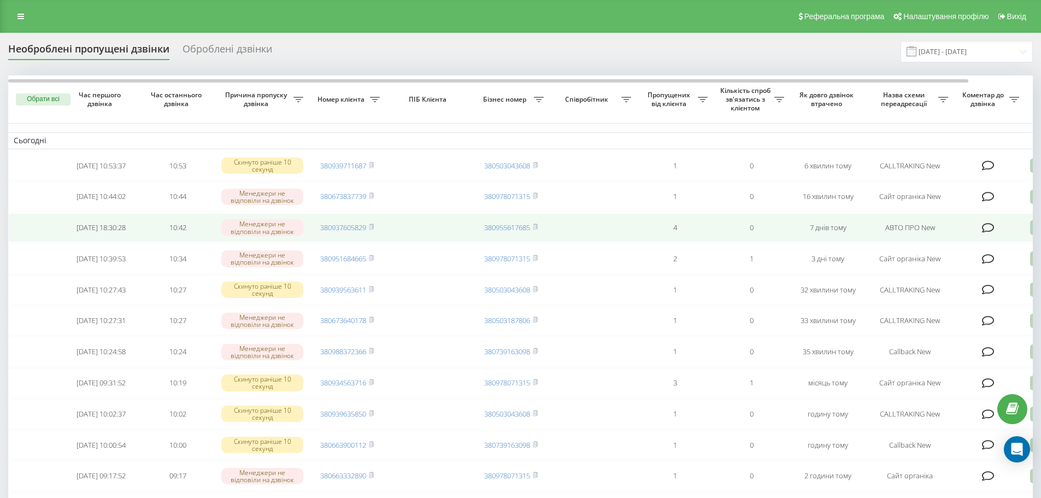
click at [989, 233] on icon at bounding box center [988, 228] width 13 height 11
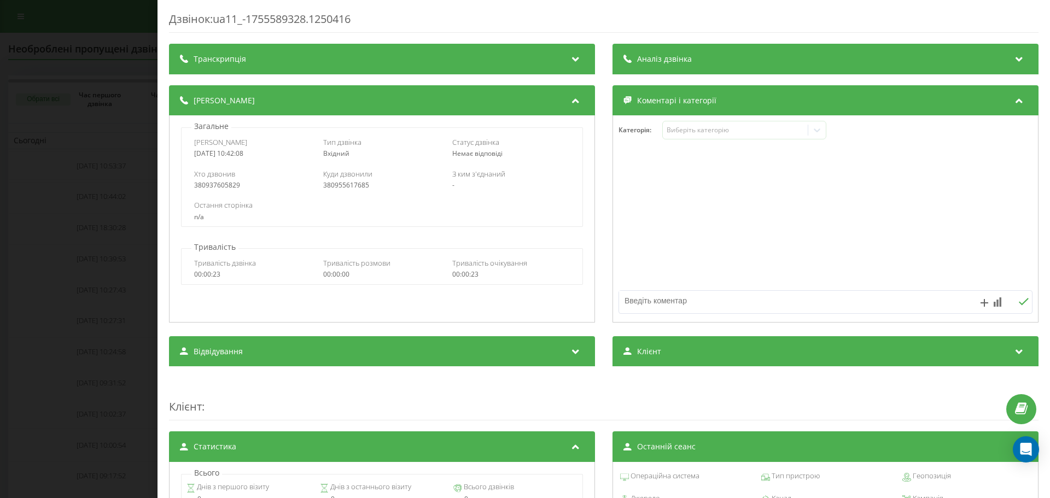
click at [127, 247] on div "Дзвінок : ua11_-1755589328.1250416 Транскрипція Для AI-аналізу майбутніх дзвінк…" at bounding box center [525, 249] width 1050 height 498
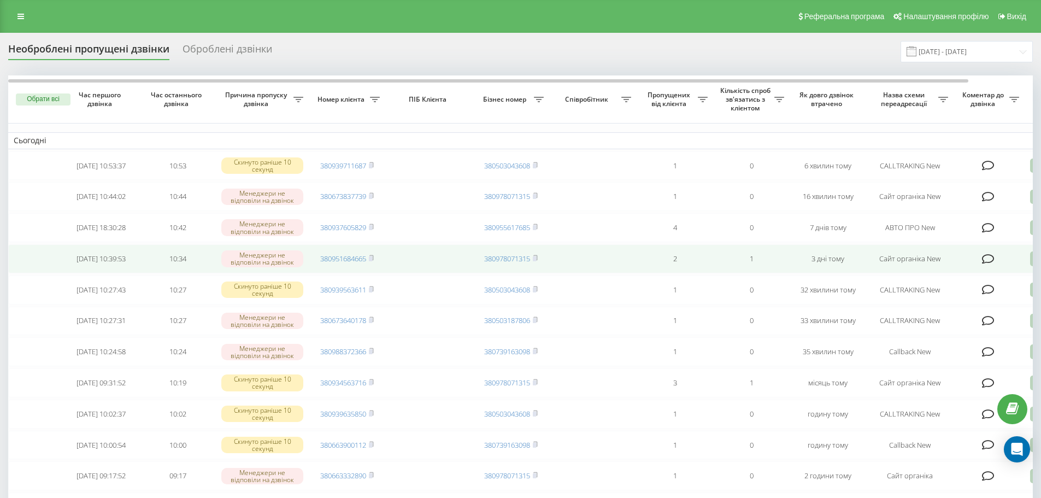
click at [993, 264] on icon at bounding box center [988, 259] width 13 height 11
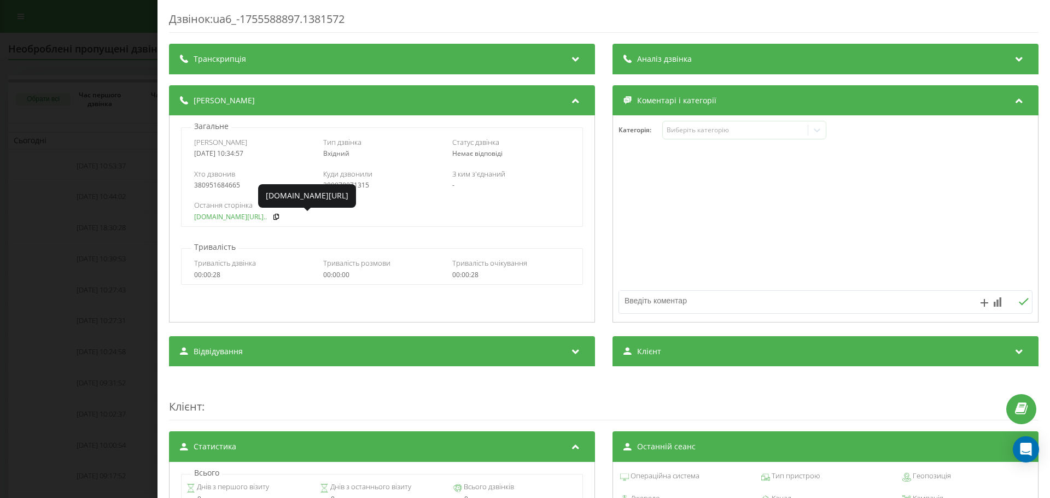
click at [211, 219] on link "fix-parts.in.ua/bmw-e46-..." at bounding box center [230, 217] width 73 height 8
click at [106, 214] on div "Дзвінок : ua6_-1755588897.1381572 Транскрипція Для AI-аналізу майбутніх дзвінкі…" at bounding box center [525, 249] width 1050 height 498
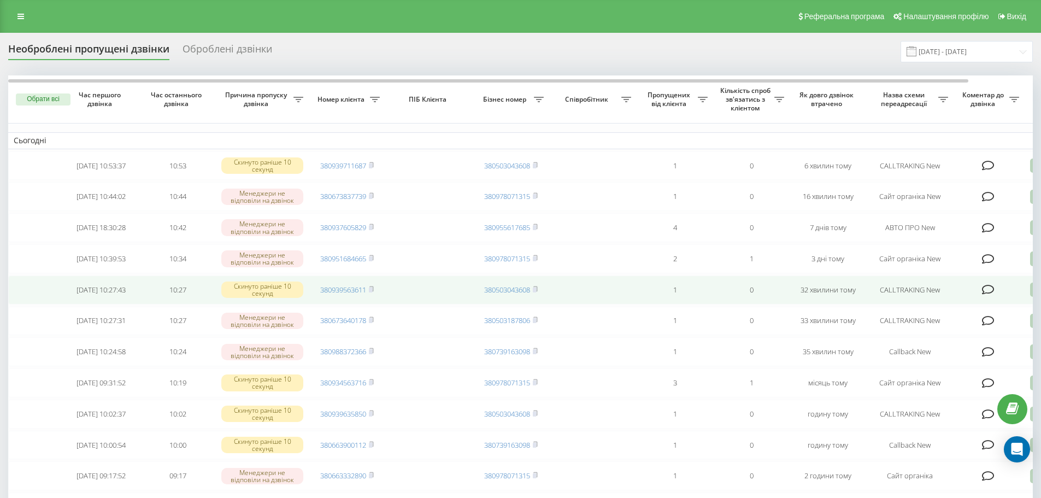
click at [988, 295] on icon at bounding box center [988, 289] width 13 height 11
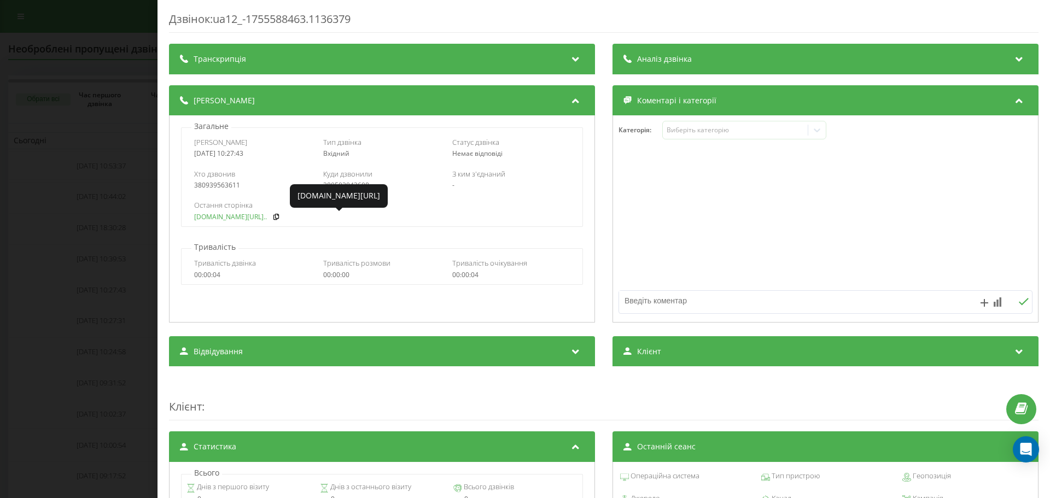
click at [230, 218] on link "fix-parts.in.ua/ru/fara-..." at bounding box center [230, 217] width 73 height 8
click at [107, 254] on div "Дзвінок : ua12_-1755588463.1136379 Транскрипція Для AI-аналізу майбутніх дзвінк…" at bounding box center [525, 249] width 1050 height 498
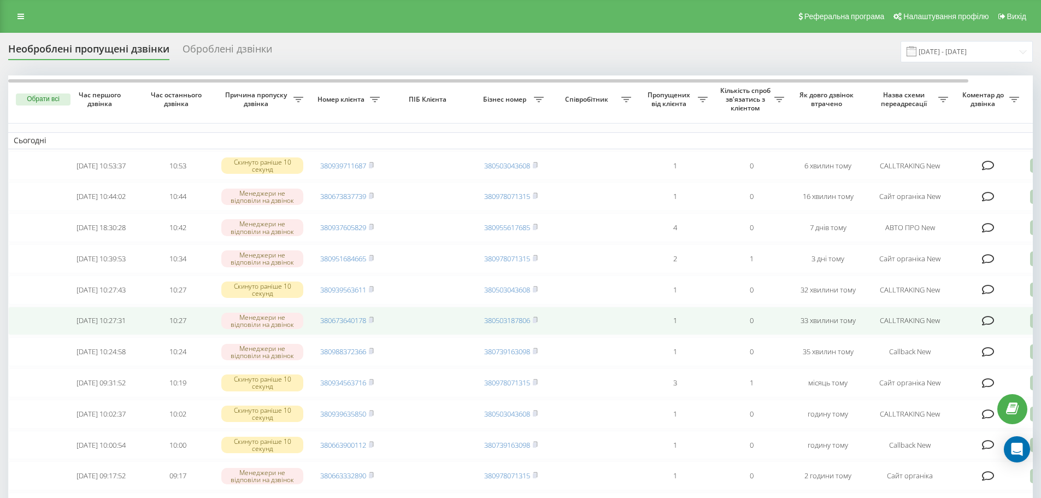
click at [988, 326] on icon at bounding box center [988, 320] width 13 height 11
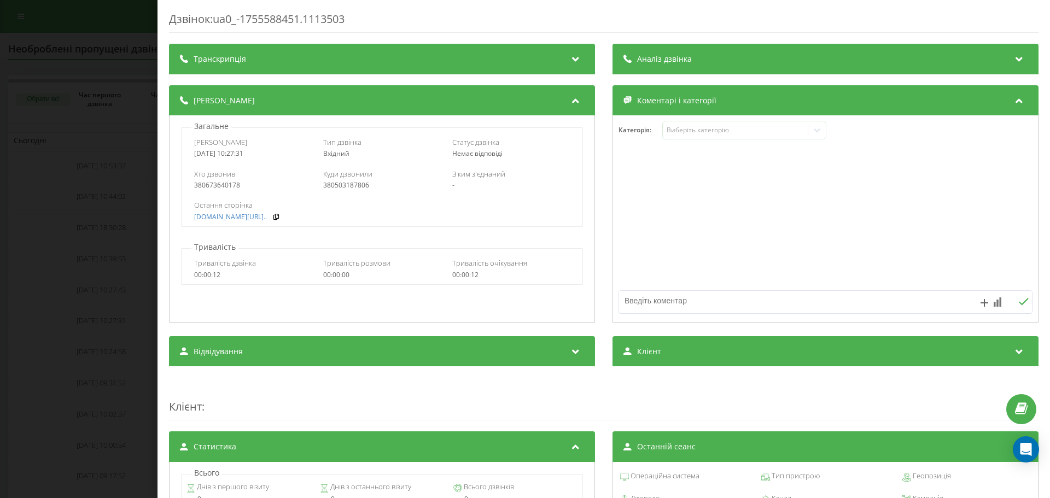
click at [99, 260] on div "Дзвінок : ua0_-1755588451.1113503 Транскрипція Для AI-аналізу майбутніх дзвінкі…" at bounding box center [525, 249] width 1050 height 498
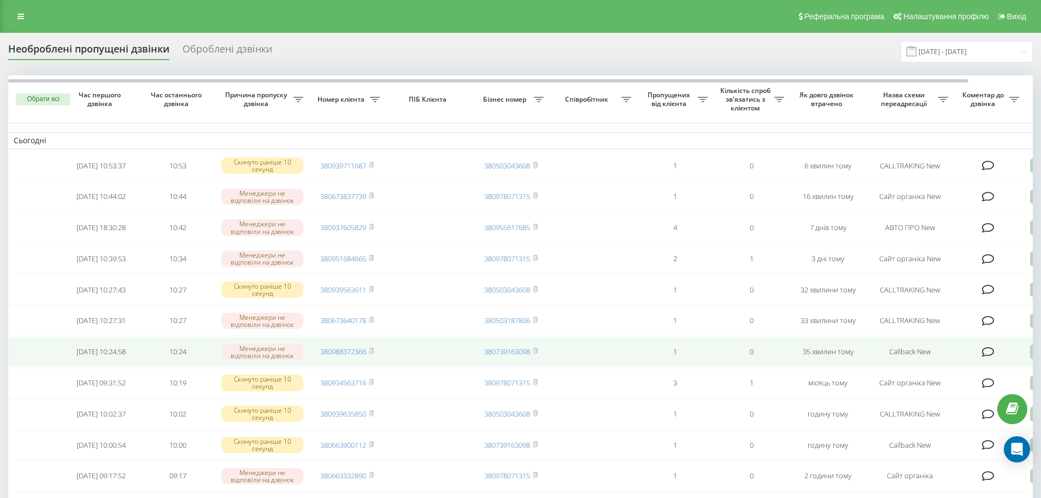
click at [988, 358] on icon at bounding box center [988, 352] width 13 height 11
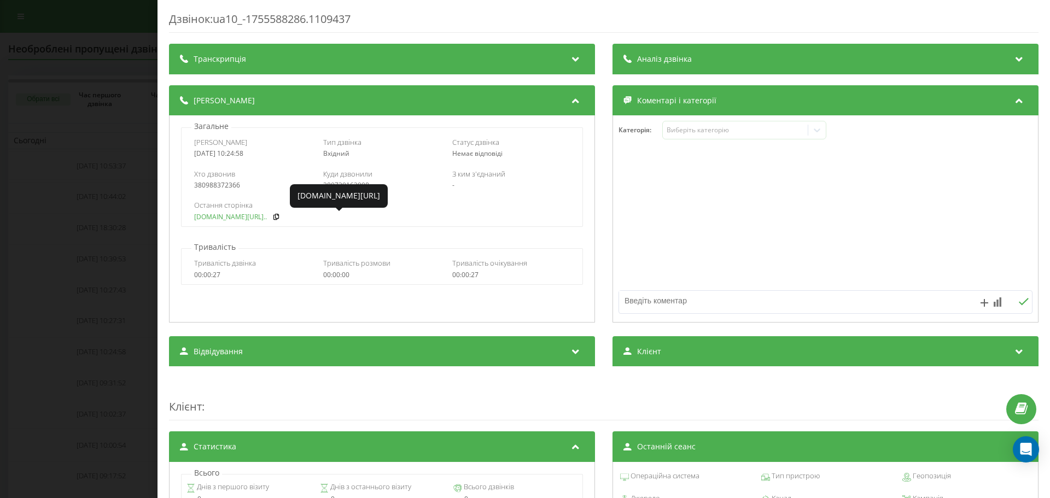
click at [216, 216] on link "fix-parts.in.ua/mercedes..." at bounding box center [230, 217] width 73 height 8
click at [87, 284] on div "Дзвінок : ua10_-1755588286.1109437 Транскрипція Для AI-аналізу майбутніх дзвінк…" at bounding box center [525, 249] width 1050 height 498
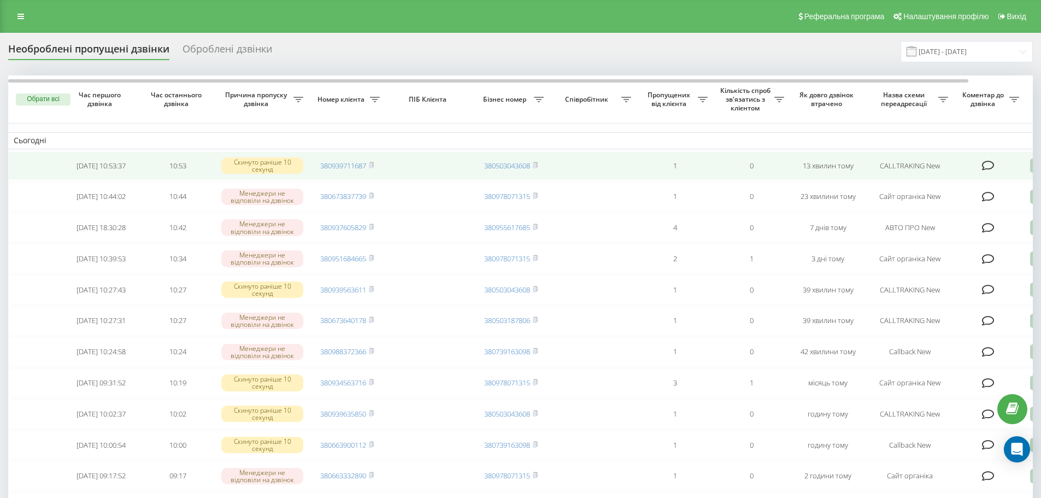
click at [987, 169] on icon at bounding box center [988, 165] width 13 height 11
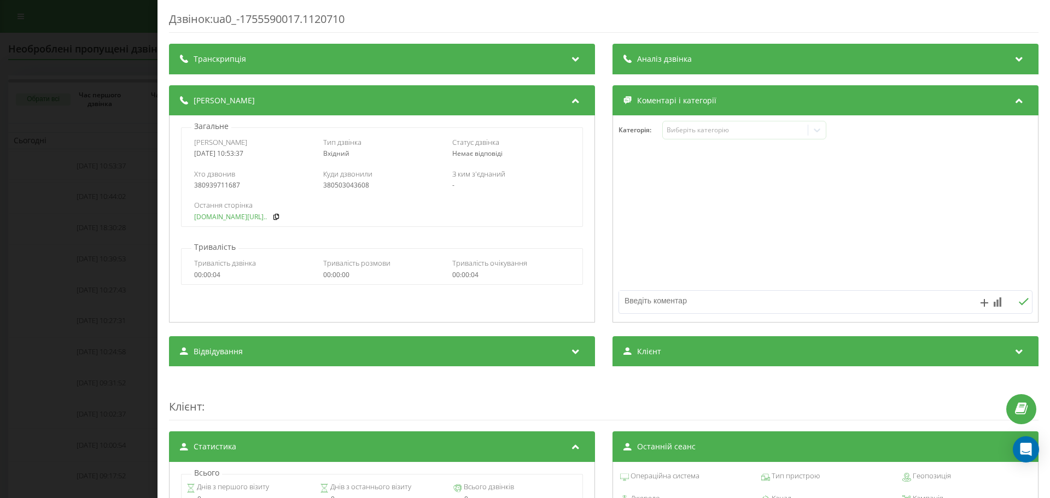
click at [229, 220] on link "[DOMAIN_NAME][URL].." at bounding box center [230, 217] width 73 height 8
click at [118, 240] on div "Дзвінок : ua0_-1755590017.1120710 Транскрипція Для AI-аналізу майбутніх дзвінкі…" at bounding box center [525, 249] width 1050 height 498
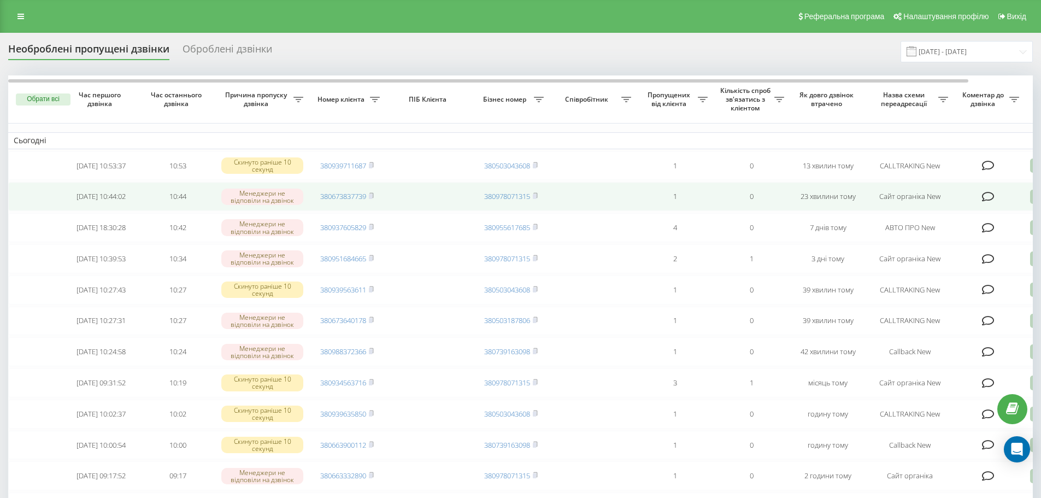
click at [989, 196] on icon at bounding box center [988, 196] width 13 height 11
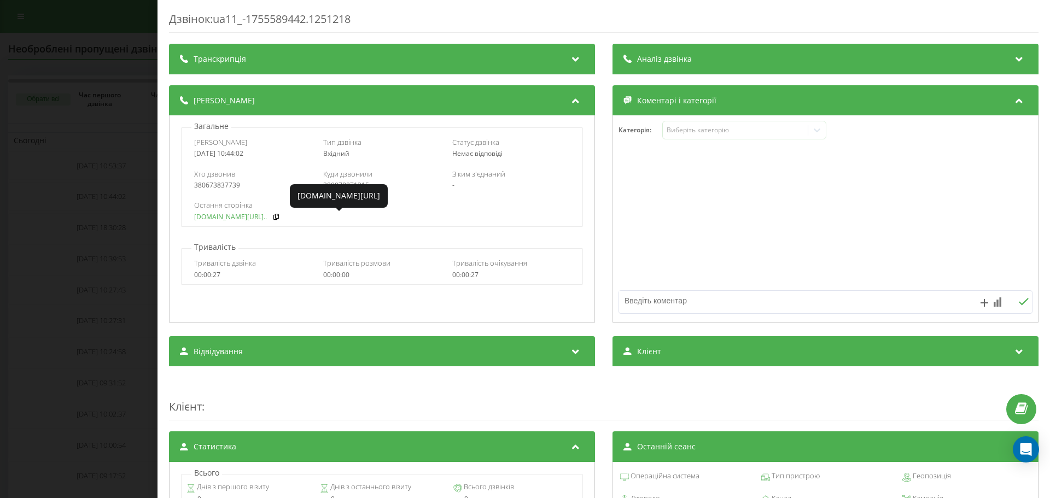
click at [224, 219] on link "[DOMAIN_NAME][URL].." at bounding box center [230, 217] width 73 height 8
drag, startPoint x: 50, startPoint y: 73, endPoint x: 43, endPoint y: 40, distance: 33.0
click at [49, 73] on div "Дзвінок : ua11_-1755589442.1251218 Транскрипція Для AI-аналізу майбутніх дзвінк…" at bounding box center [525, 249] width 1050 height 498
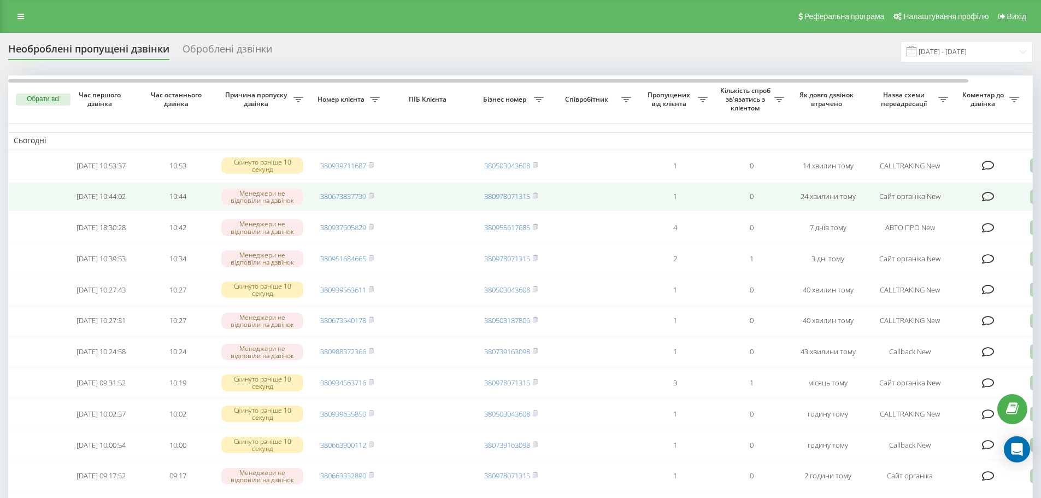
click at [990, 197] on icon at bounding box center [988, 196] width 13 height 11
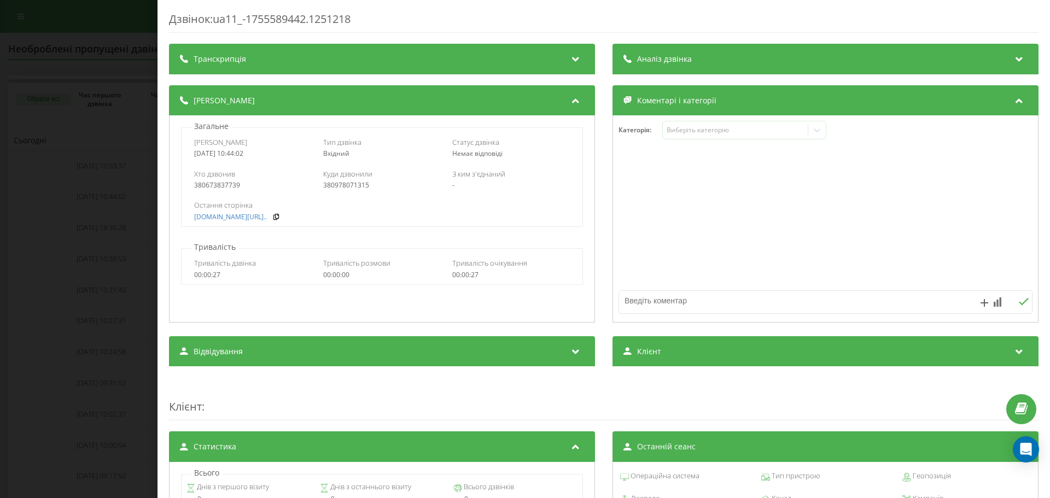
click at [41, 226] on div "Дзвінок : ua11_-1755589442.1251218 Транскрипція Для AI-аналізу майбутніх дзвінк…" at bounding box center [525, 249] width 1050 height 498
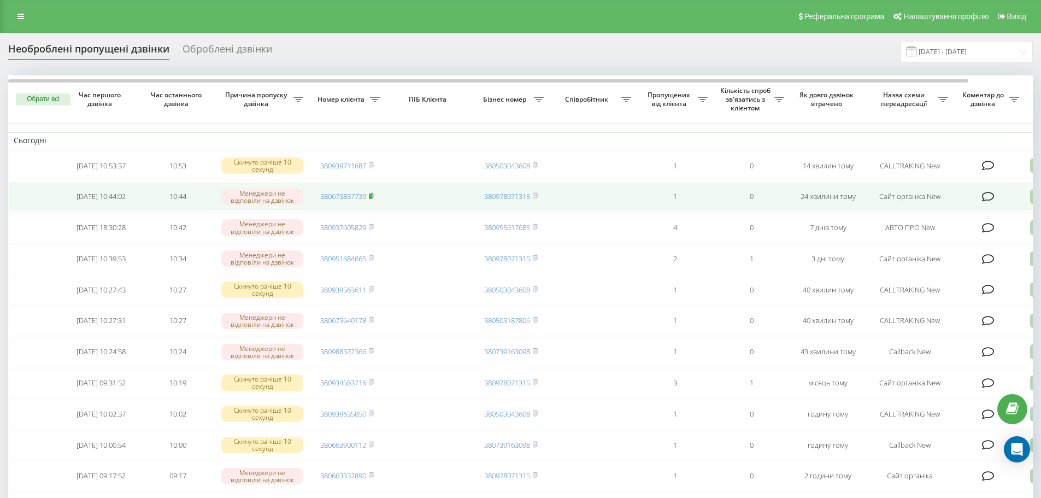
click at [373, 197] on icon at bounding box center [372, 195] width 4 height 5
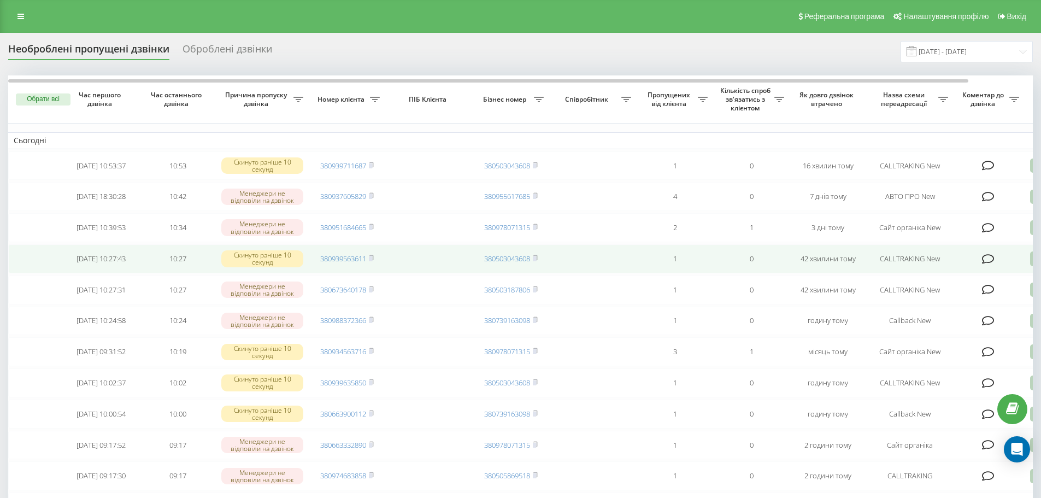
click at [987, 265] on icon at bounding box center [988, 259] width 13 height 11
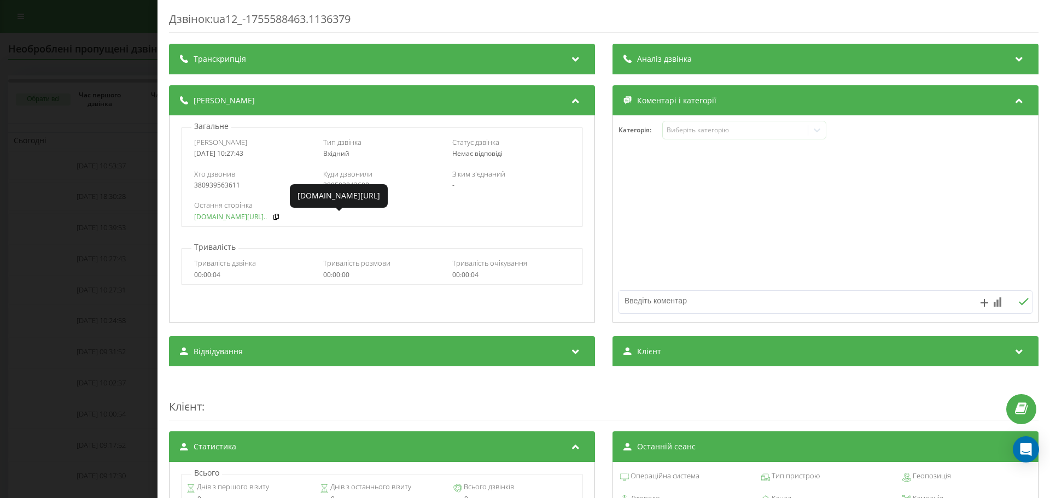
click at [230, 215] on link "fix-parts.in.ua/ru/fara-..." at bounding box center [230, 217] width 73 height 8
click at [113, 312] on div "Дзвінок : ua12_-1755588463.1136379 Транскрипція Для AI-аналізу майбутніх дзвінк…" at bounding box center [525, 249] width 1050 height 498
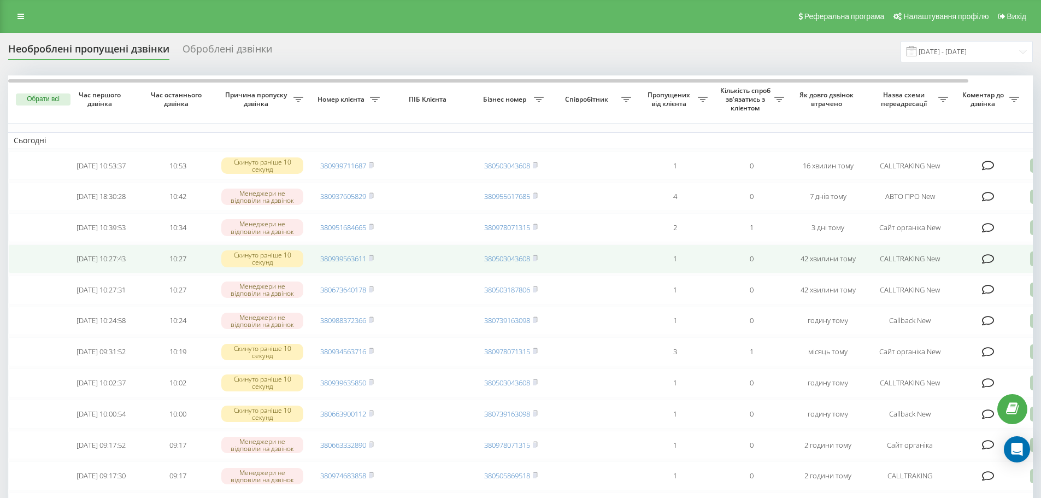
click at [376, 267] on td "380939563611" at bounding box center [347, 258] width 77 height 29
click at [372, 261] on rect at bounding box center [370, 258] width 3 height 5
click at [998, 266] on td at bounding box center [989, 258] width 71 height 29
click at [993, 263] on icon at bounding box center [988, 259] width 13 height 11
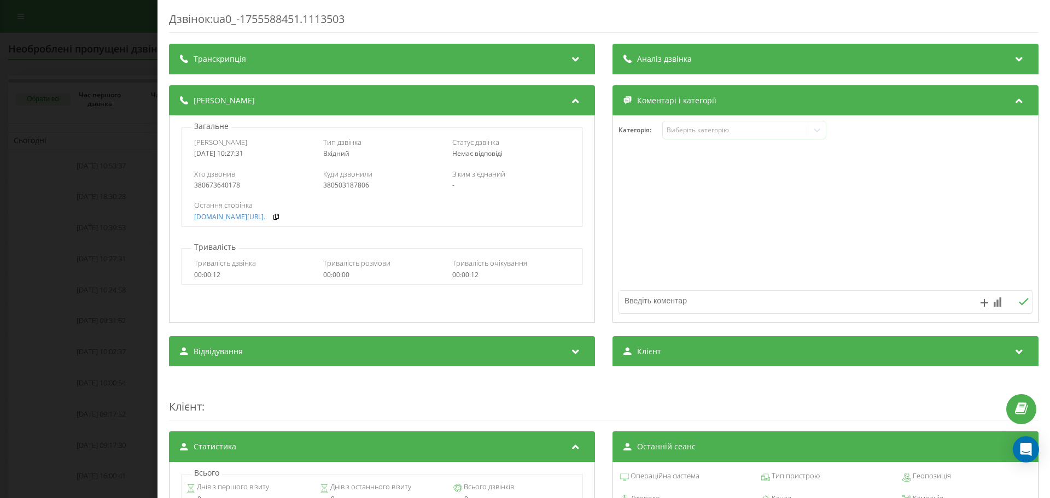
click at [106, 239] on div "Дзвінок : ua0_-1755588451.1113503 Транскрипція Для AI-аналізу майбутніх дзвінкі…" at bounding box center [525, 249] width 1050 height 498
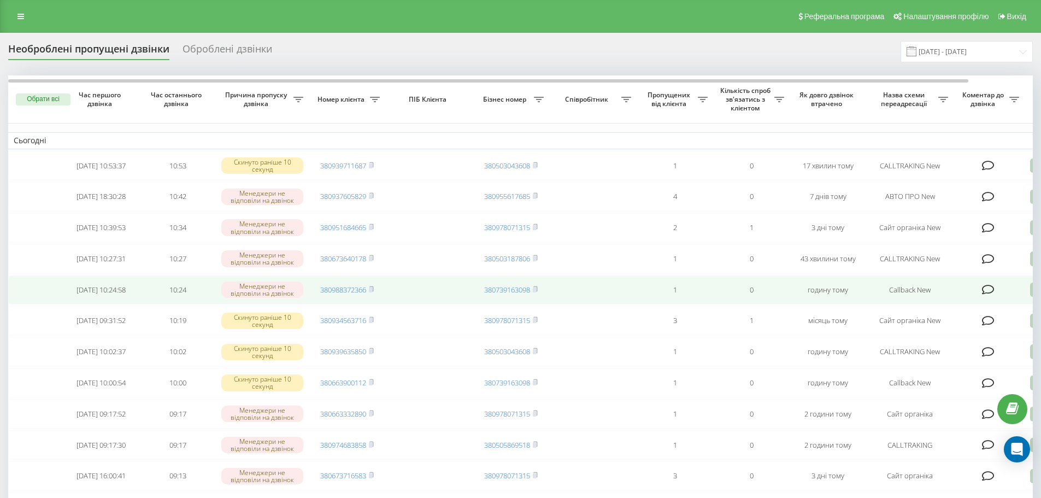
click at [990, 295] on icon at bounding box center [988, 289] width 13 height 11
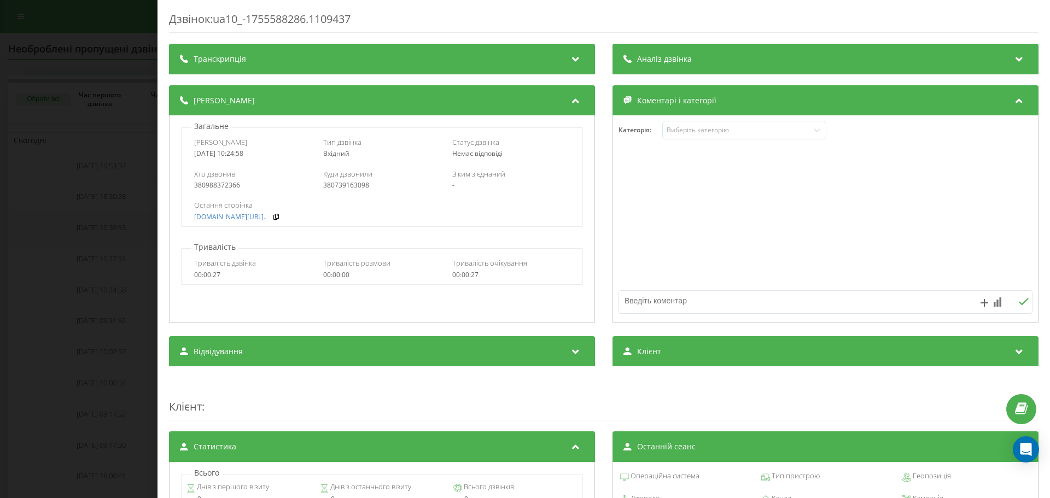
click at [75, 221] on div "Дзвінок : ua10_-1755588286.1109437 Транскрипція Для AI-аналізу майбутніх дзвінк…" at bounding box center [525, 249] width 1050 height 498
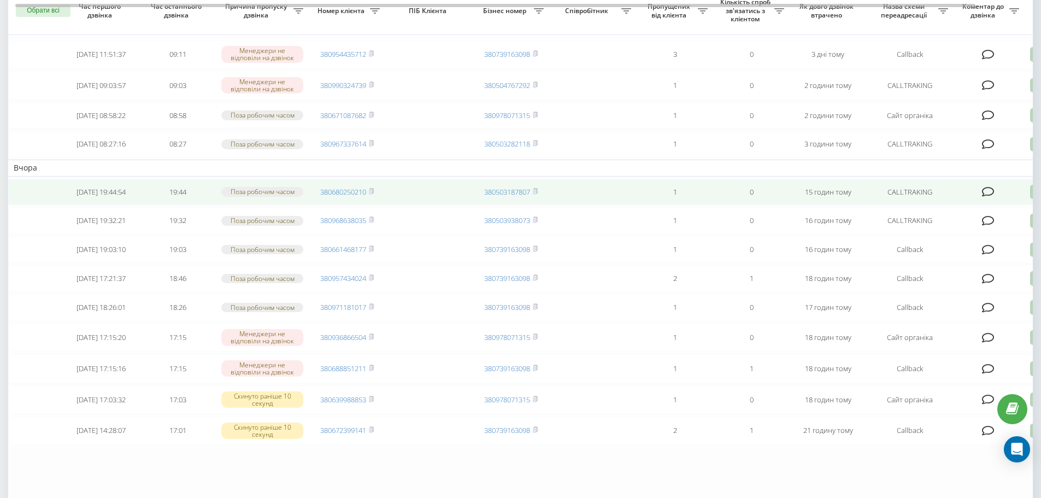
scroll to position [492, 0]
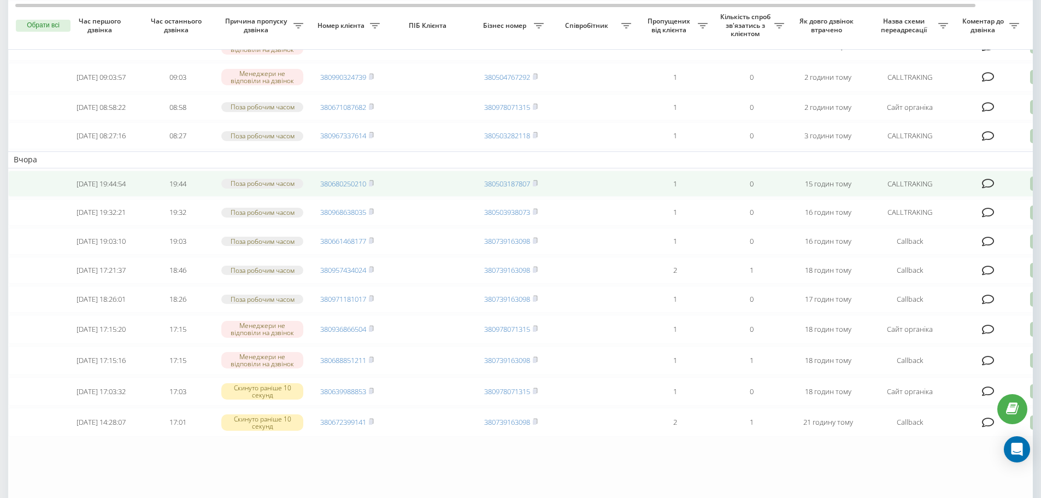
click at [986, 189] on icon at bounding box center [988, 183] width 13 height 11
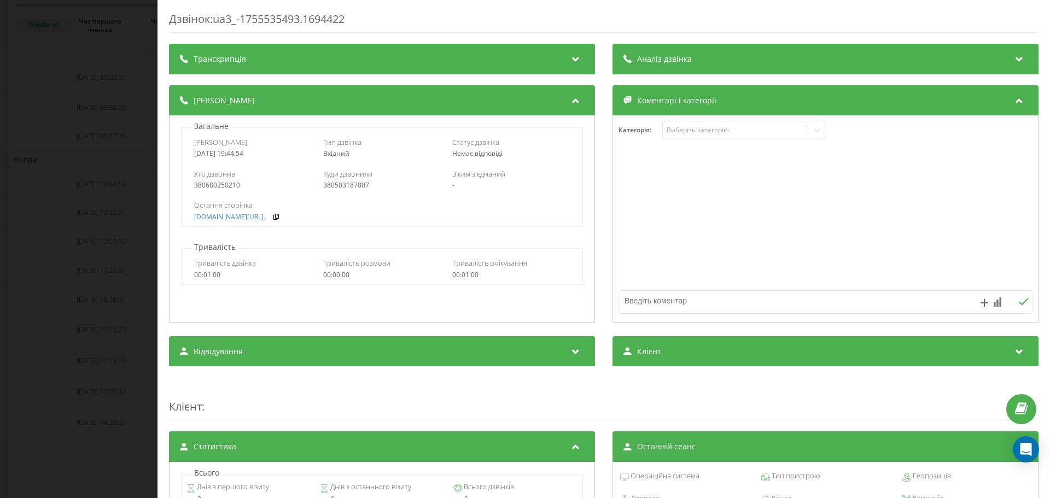
click at [118, 259] on div "Дзвінок : ua3_-1755535493.1694422 Транскрипція Для AI-аналізу майбутніх дзвінкі…" at bounding box center [525, 249] width 1050 height 498
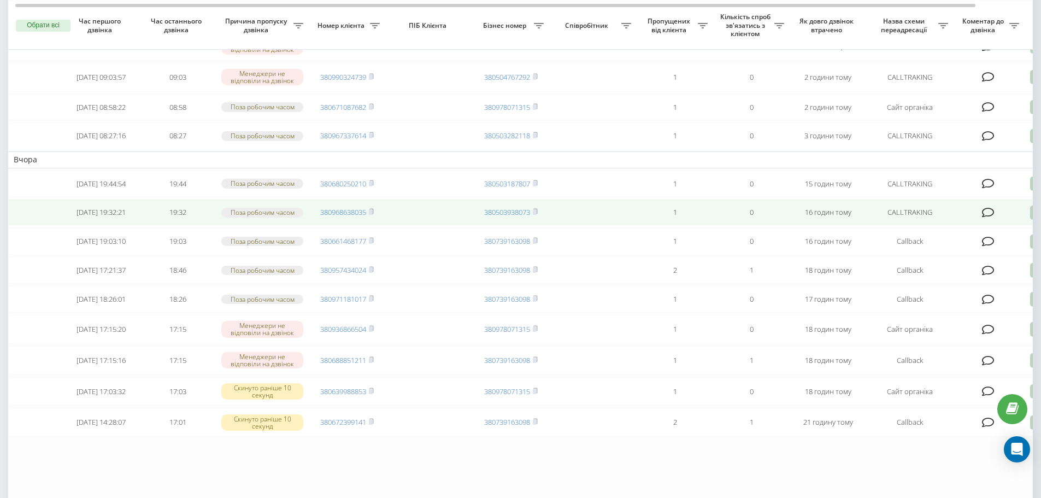
click at [991, 218] on icon at bounding box center [988, 212] width 13 height 11
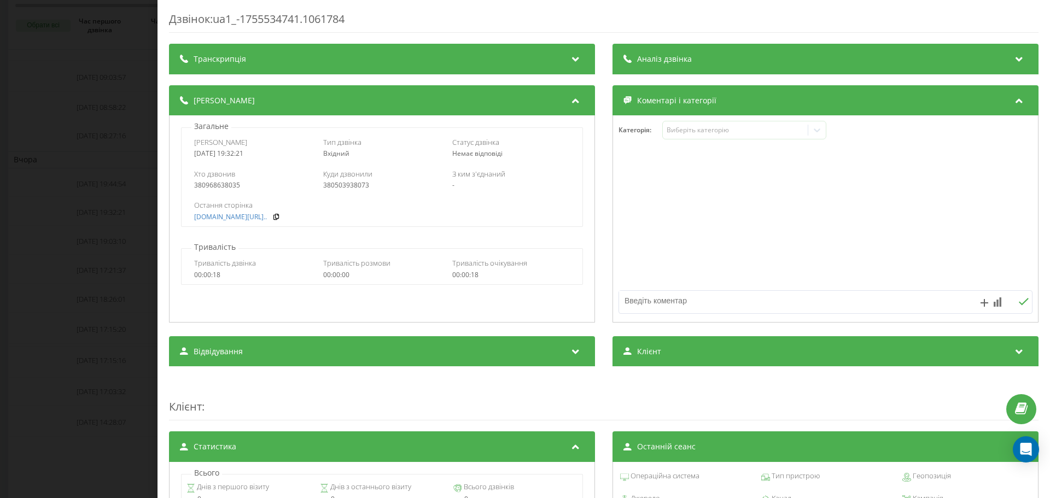
click at [115, 215] on div "Дзвінок : ua1_-1755534741.1061784 Транскрипція Для AI-аналізу майбутніх дзвінкі…" at bounding box center [525, 249] width 1050 height 498
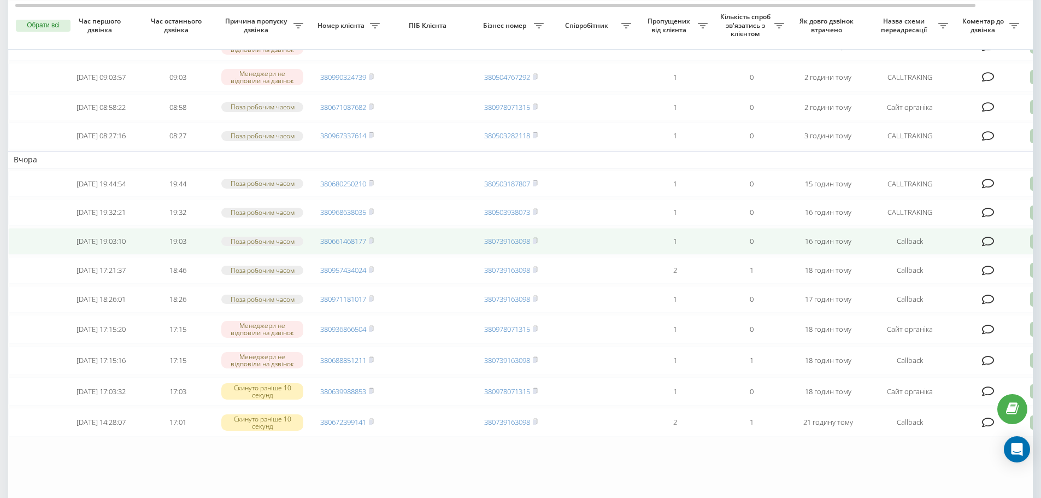
click at [988, 247] on icon at bounding box center [988, 241] width 13 height 11
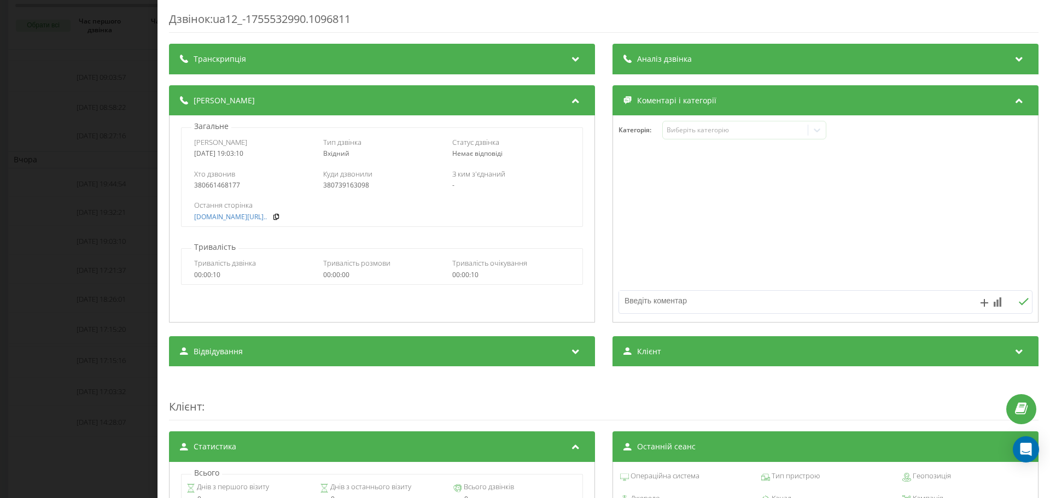
click at [120, 245] on div "Дзвінок : ua12_-1755532990.1096811 Транскрипція Для AI-аналізу майбутніх дзвінк…" at bounding box center [525, 249] width 1050 height 498
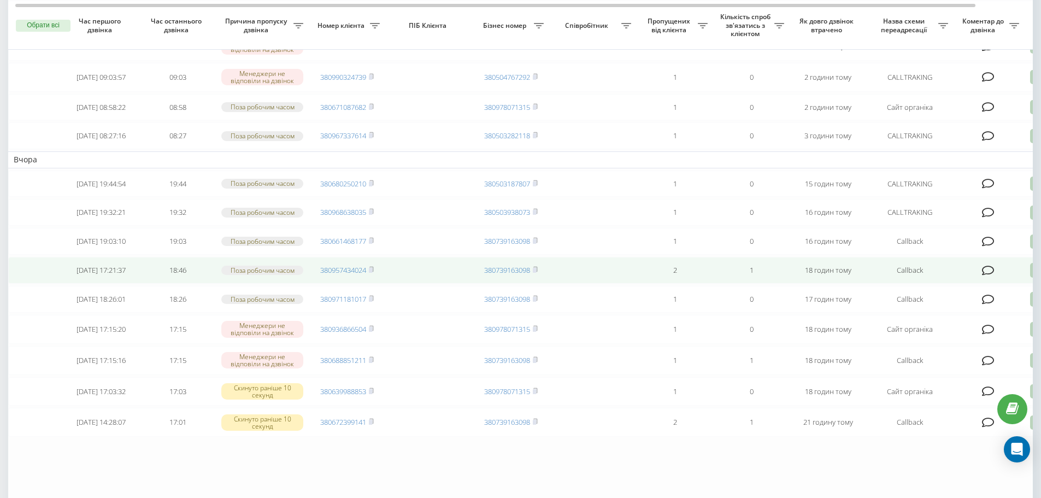
click at [988, 276] on icon at bounding box center [988, 270] width 13 height 11
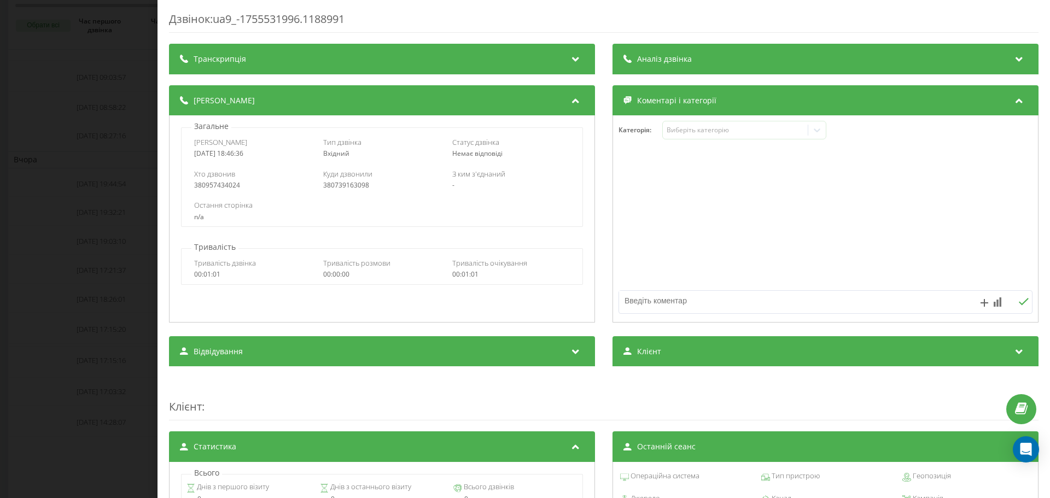
click at [114, 250] on div "Дзвінок : ua9_-1755531996.1188991 Транскрипція Для AI-аналізу майбутніх дзвінкі…" at bounding box center [525, 249] width 1050 height 498
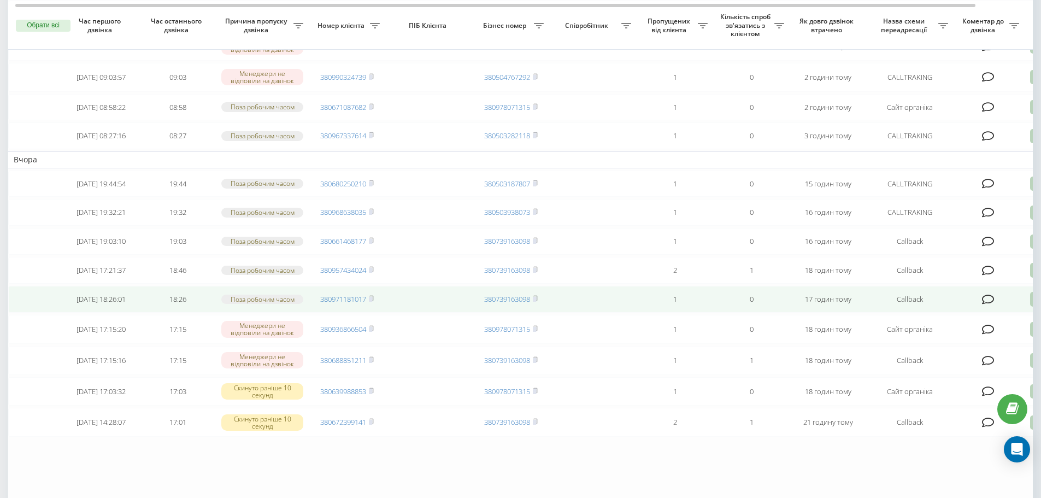
click at [987, 305] on icon at bounding box center [988, 299] width 13 height 11
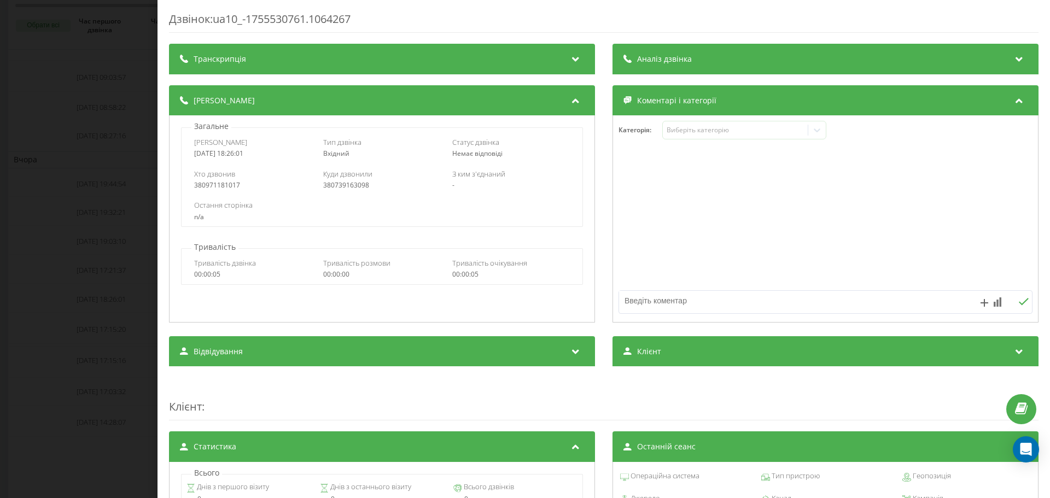
click at [74, 305] on div "Дзвінок : ua10_-1755530761.1064267 Транскрипція Для AI-аналізу майбутніх дзвінк…" at bounding box center [525, 249] width 1050 height 498
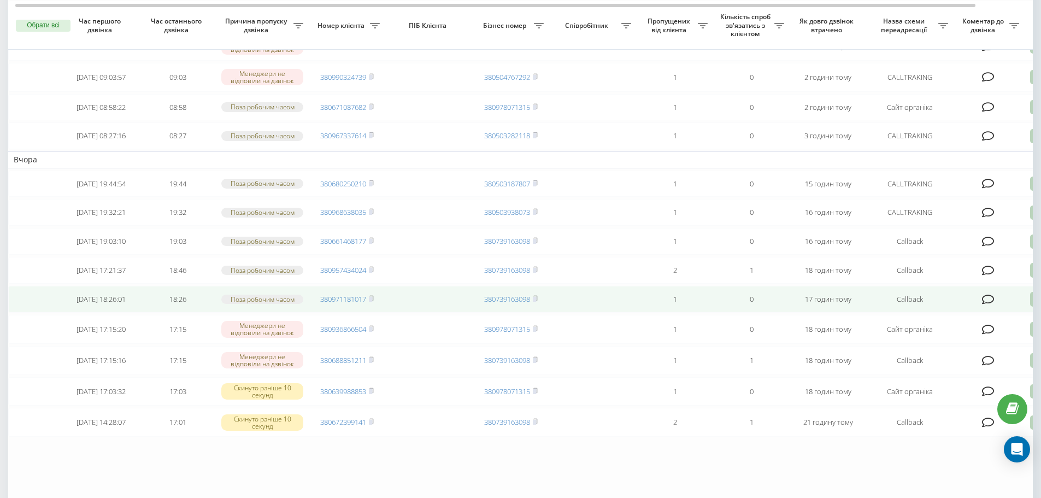
click at [987, 305] on icon at bounding box center [988, 299] width 13 height 11
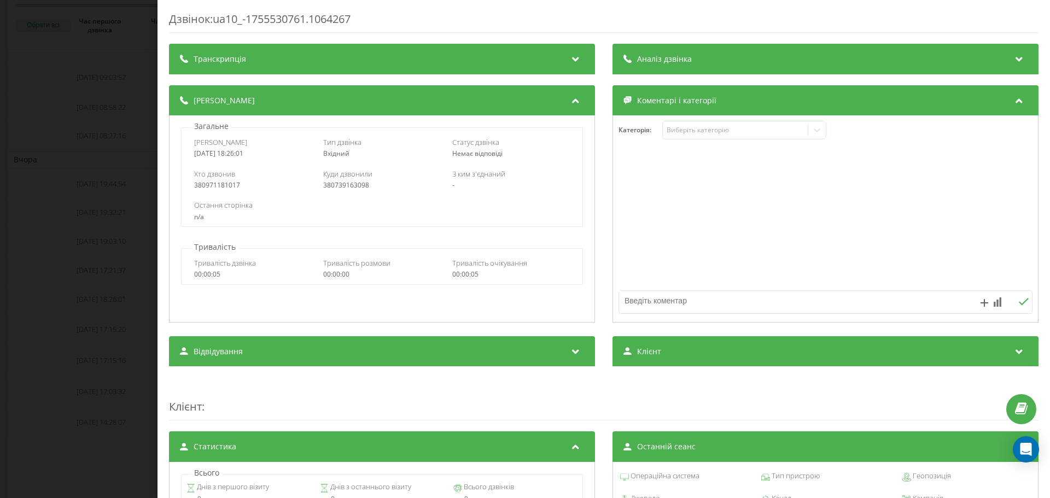
click at [111, 295] on div "Дзвінок : ua10_-1755530761.1064267 Транскрипція Для AI-аналізу майбутніх дзвінк…" at bounding box center [525, 249] width 1050 height 498
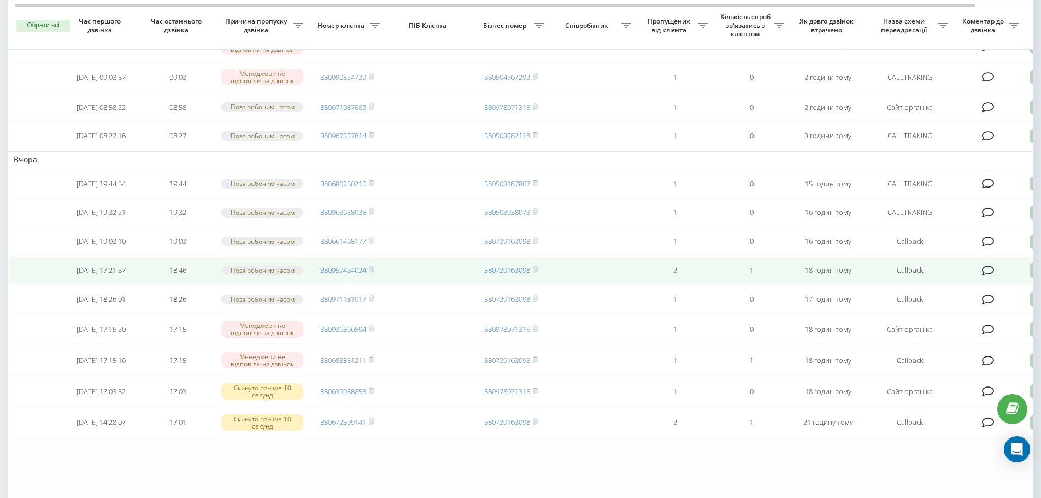
click at [993, 276] on icon at bounding box center [988, 270] width 13 height 11
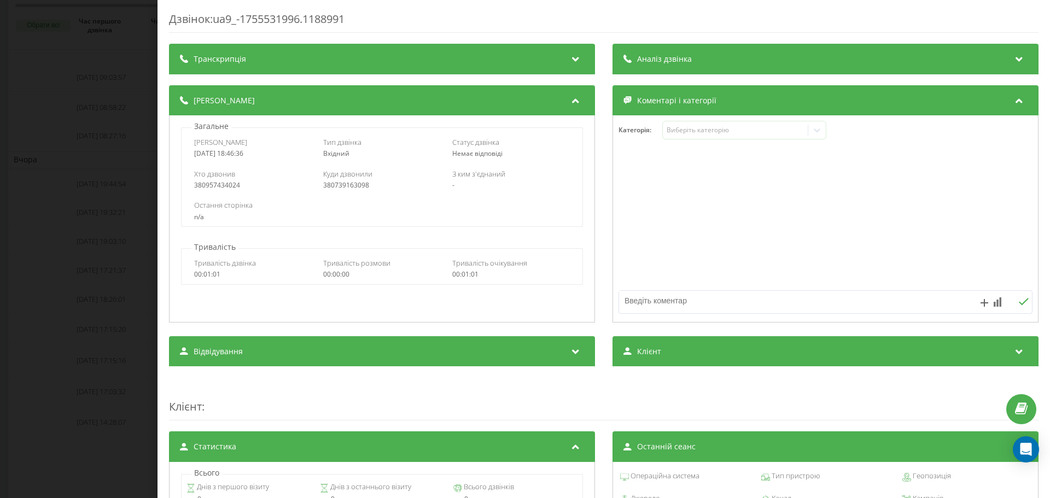
click at [125, 295] on div "Дзвінок : ua9_-1755531996.1188991 Транскрипція Для AI-аналізу майбутніх дзвінкі…" at bounding box center [525, 249] width 1050 height 498
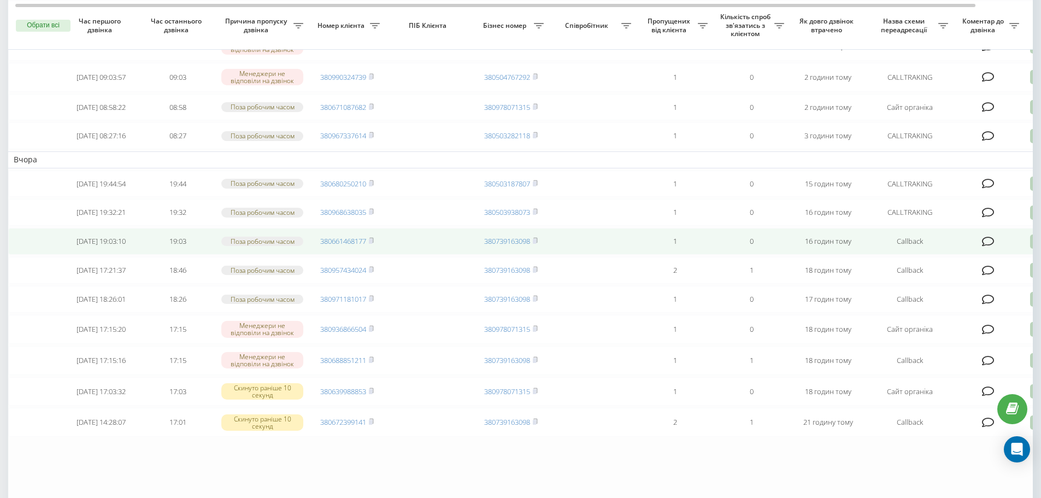
click at [992, 247] on icon at bounding box center [988, 241] width 13 height 11
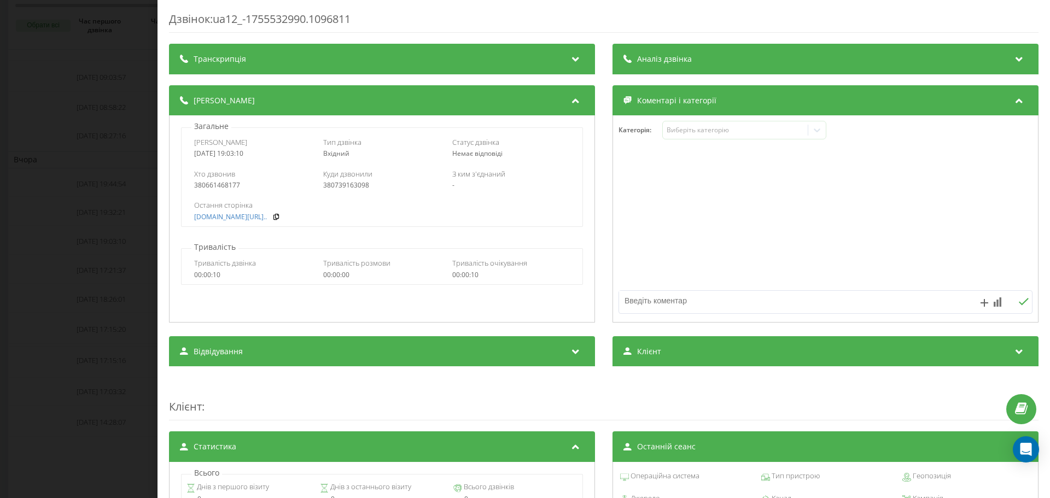
click at [98, 256] on div "Дзвінок : ua12_-1755532990.1096811 Транскрипція Для AI-аналізу майбутніх дзвінк…" at bounding box center [525, 249] width 1050 height 498
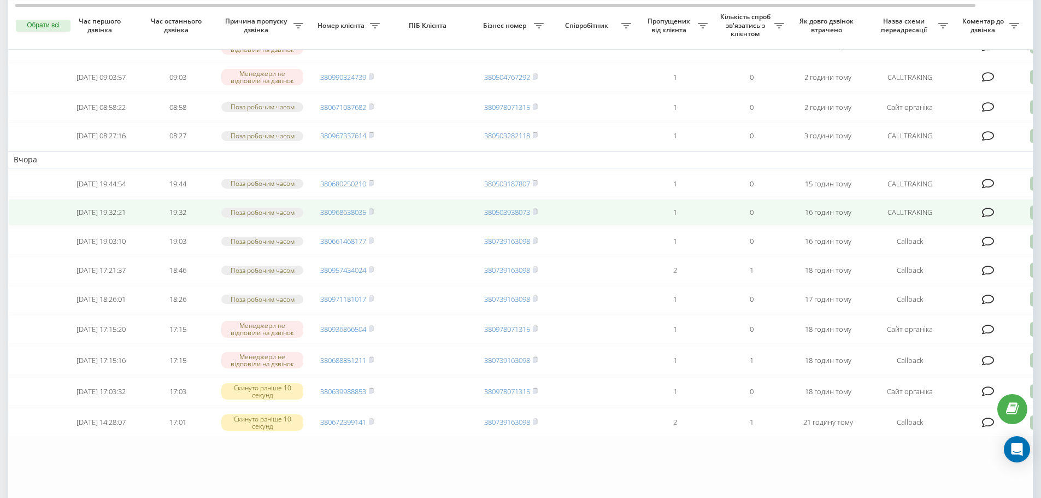
click at [994, 218] on icon at bounding box center [988, 212] width 13 height 11
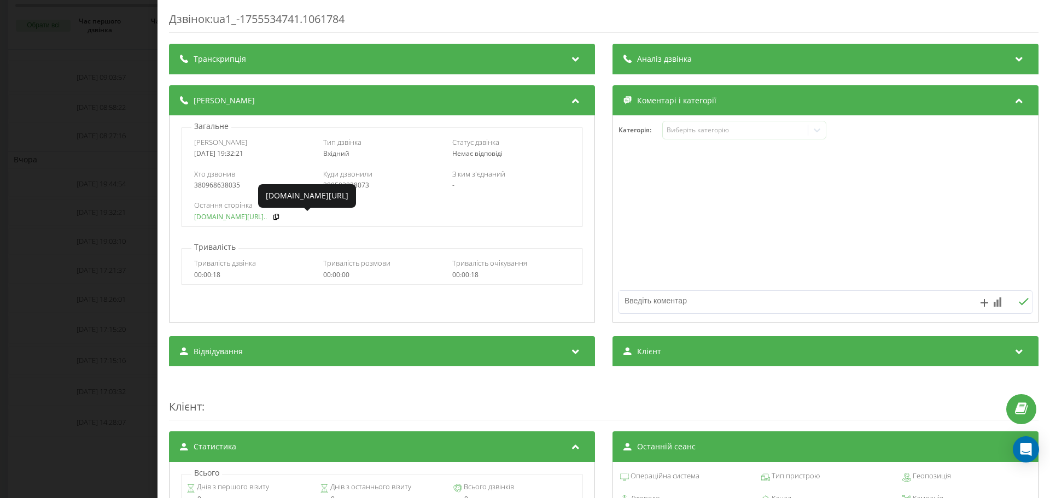
click at [224, 217] on link "fix-parts.in.ua/sprinter..." at bounding box center [230, 217] width 73 height 8
click at [74, 150] on div "Дзвінок : ua1_-1755534741.1061784 Транскрипція Для AI-аналізу майбутніх дзвінкі…" at bounding box center [525, 249] width 1050 height 498
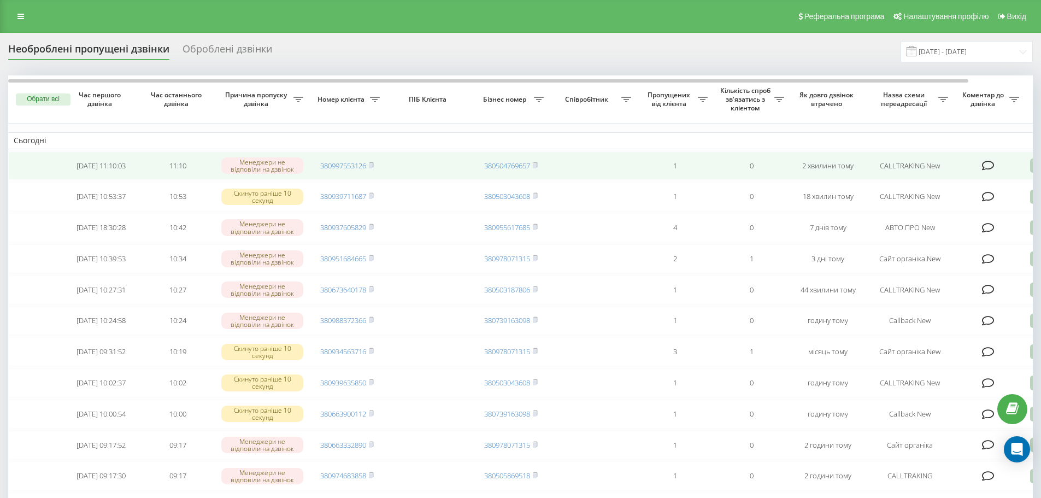
click at [991, 167] on icon at bounding box center [988, 165] width 13 height 11
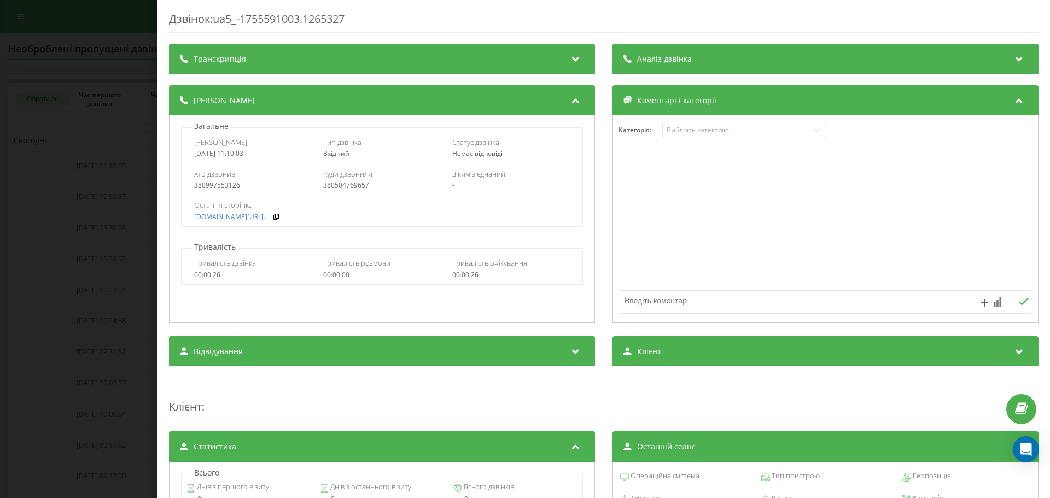
click at [69, 215] on div "Дзвінок : ua5_-1755591003.1265327 Транскрипція Для AI-аналізу майбутніх дзвінкі…" at bounding box center [525, 249] width 1050 height 498
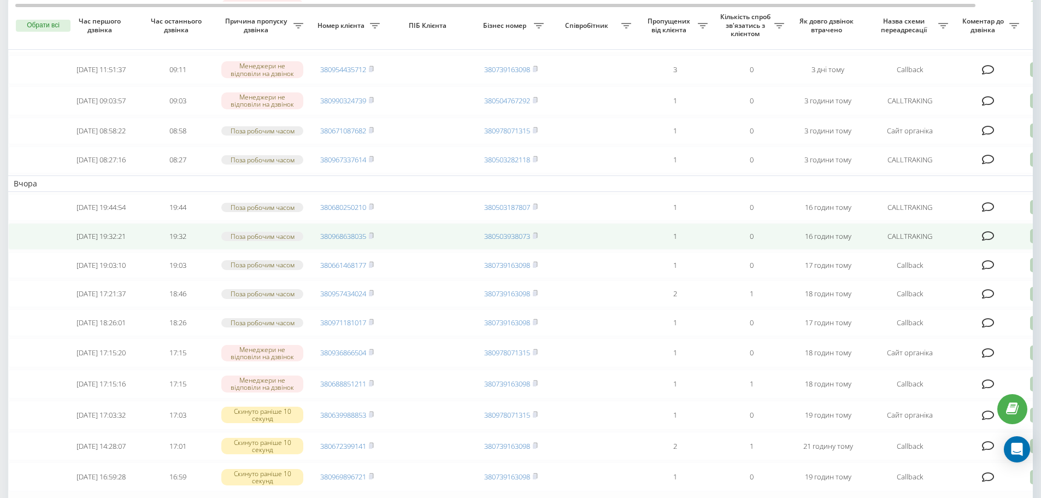
scroll to position [665, 0]
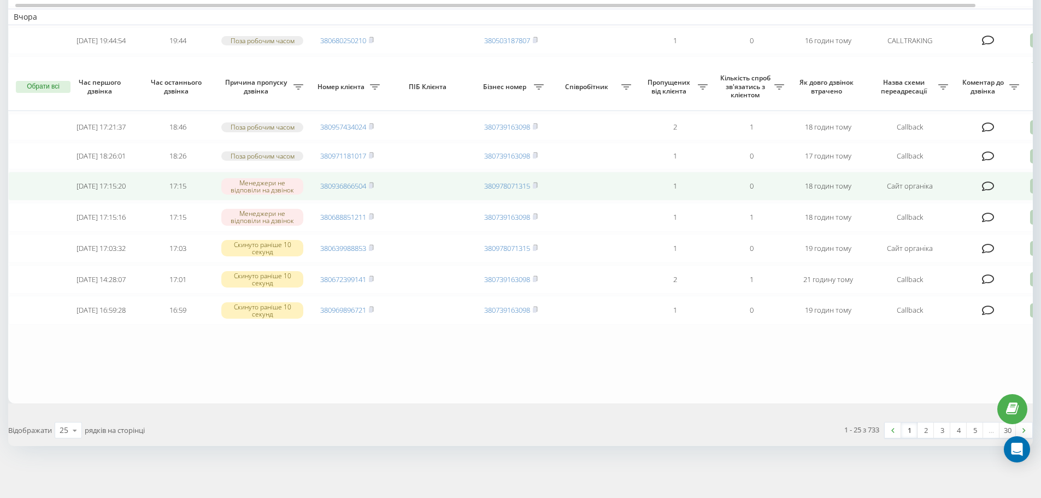
click at [990, 181] on icon at bounding box center [988, 186] width 13 height 11
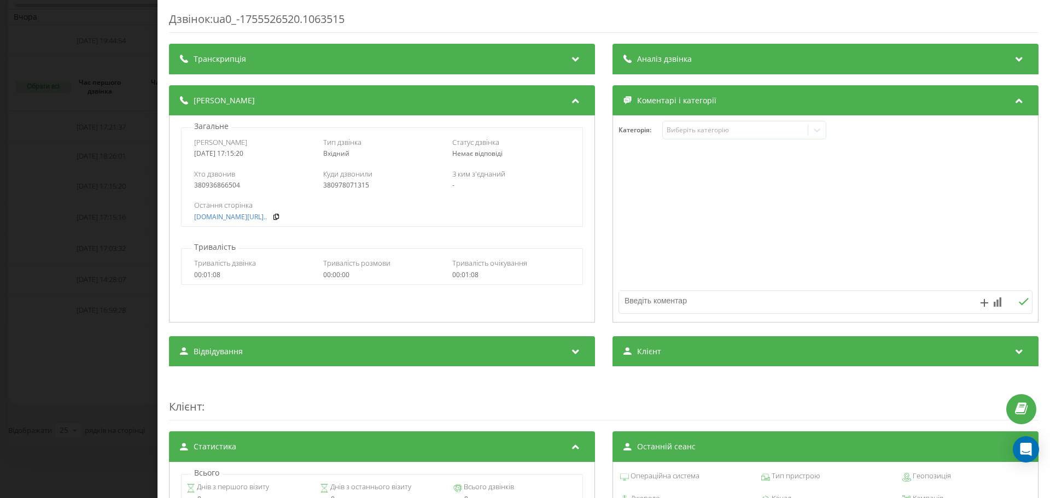
click at [99, 233] on div "Дзвінок : ua0_-1755526520.1063515 Транскрипція Для AI-аналізу майбутніх дзвінкі…" at bounding box center [525, 249] width 1050 height 498
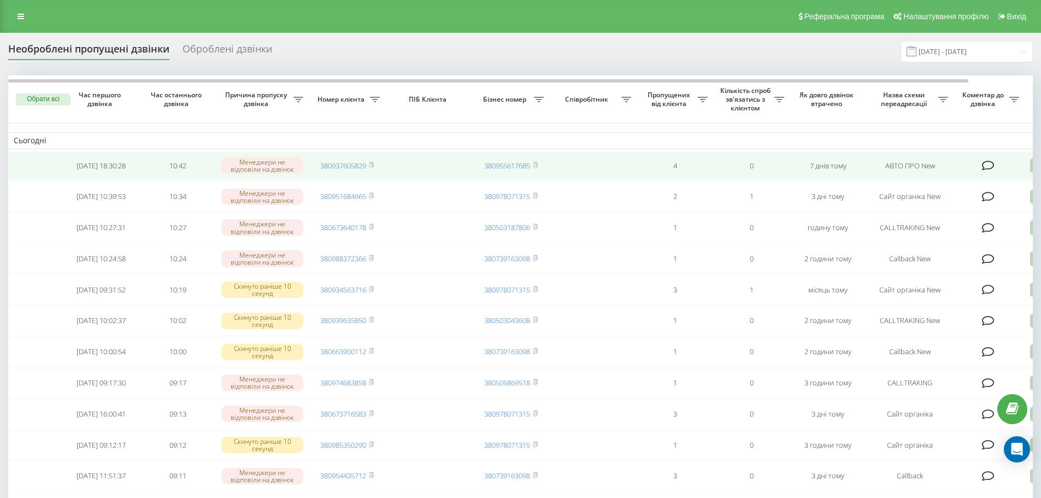
scroll to position [219, 0]
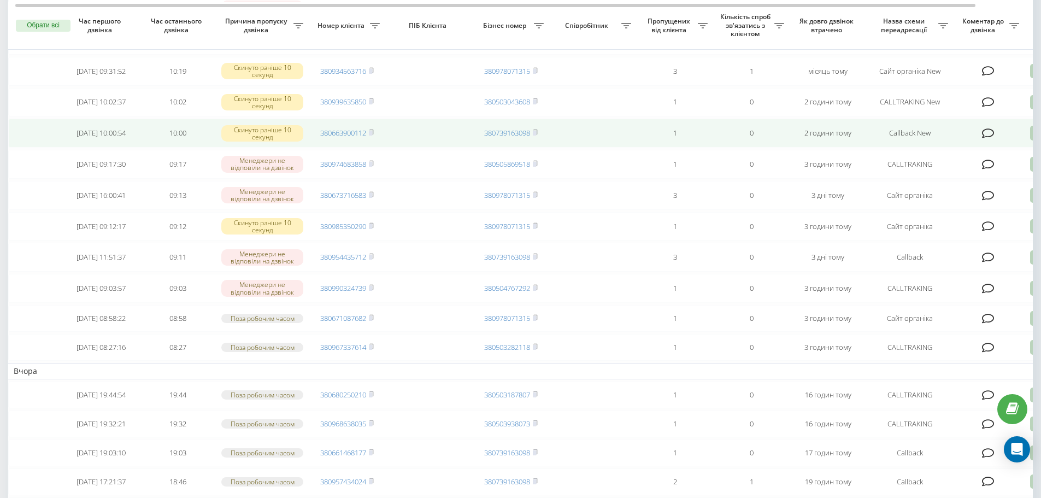
click at [991, 139] on icon at bounding box center [988, 133] width 13 height 11
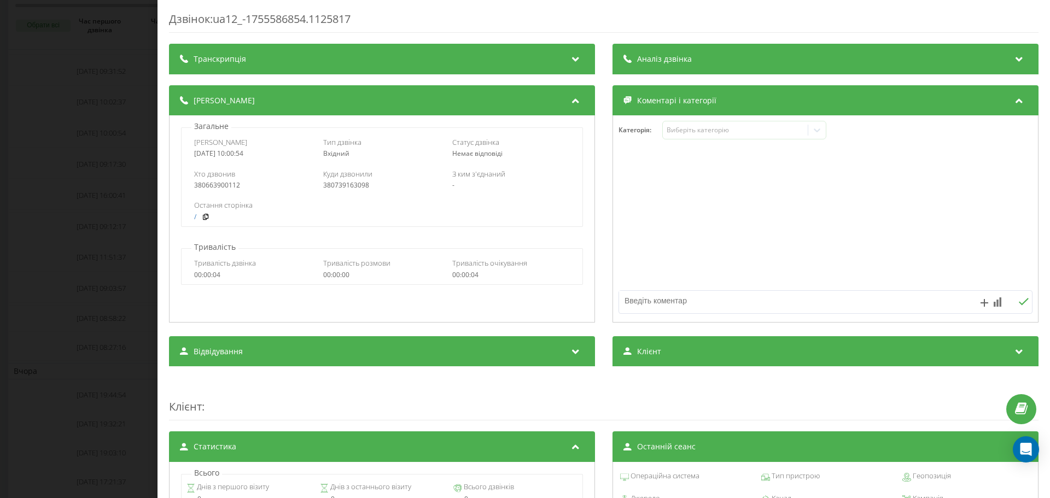
click at [74, 216] on div "Дзвінок : ua12_-1755586854.1125817 Транскрипція Для AI-аналізу майбутніх дзвінк…" at bounding box center [525, 249] width 1050 height 498
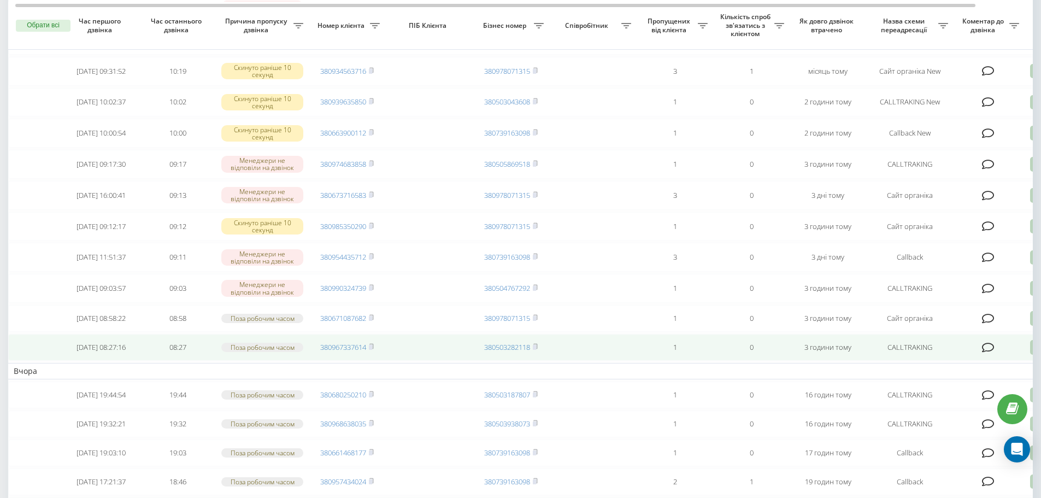
click at [987, 353] on icon at bounding box center [988, 347] width 13 height 11
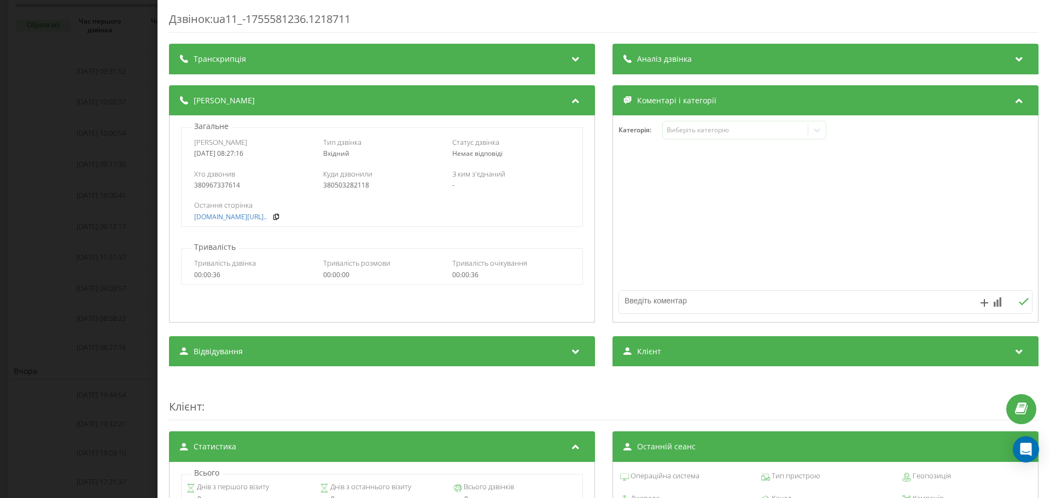
click at [108, 115] on div "Дзвінок : ua11_-1755581236.1218711 Транскрипція Для AI-аналізу майбутніх дзвінк…" at bounding box center [525, 249] width 1050 height 498
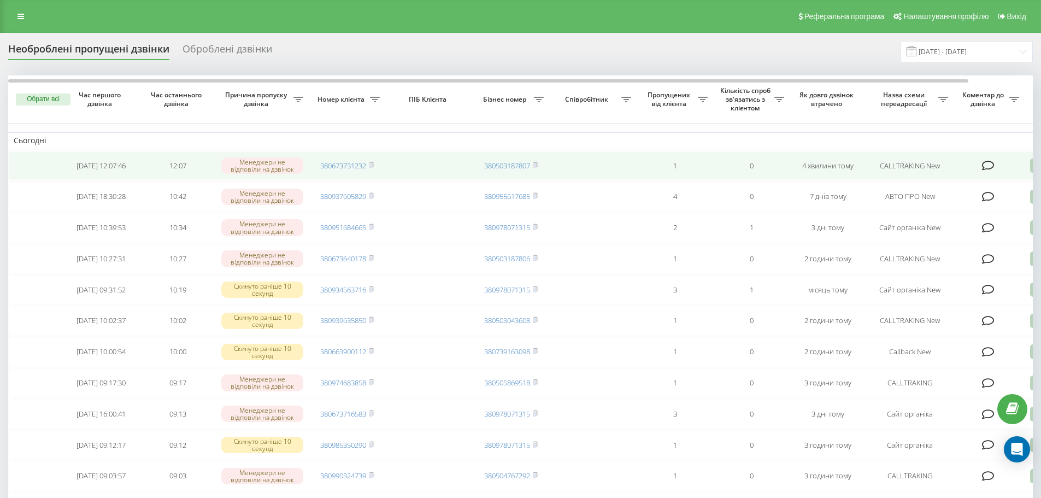
click at [997, 166] on td at bounding box center [989, 165] width 71 height 29
click at [986, 163] on icon at bounding box center [988, 165] width 13 height 11
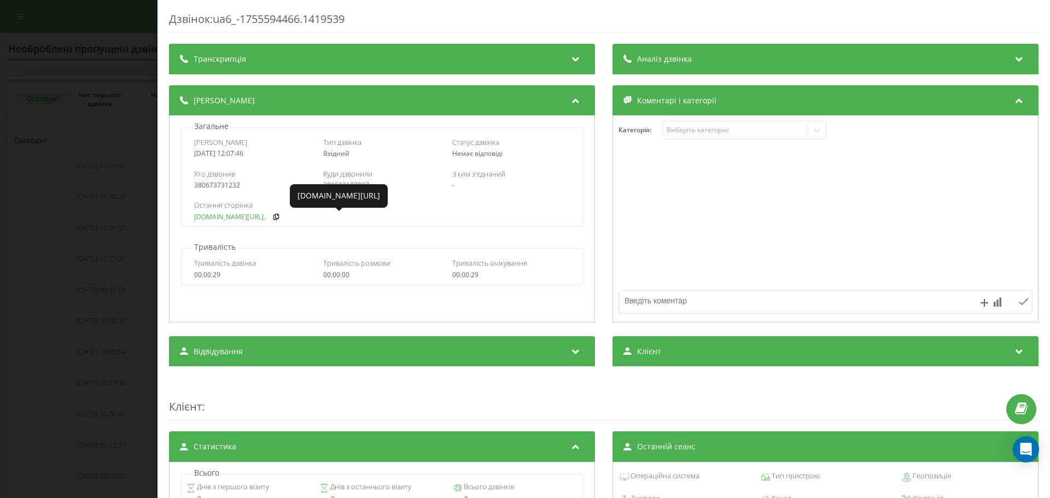
click at [229, 216] on link "fix-parts.in.ua/kapot-ba..." at bounding box center [230, 217] width 73 height 8
click at [127, 150] on div "Дзвінок : ua6_-1755594466.1419539 Транскрипція Для AI-аналізу майбутніх дзвінкі…" at bounding box center [525, 249] width 1050 height 498
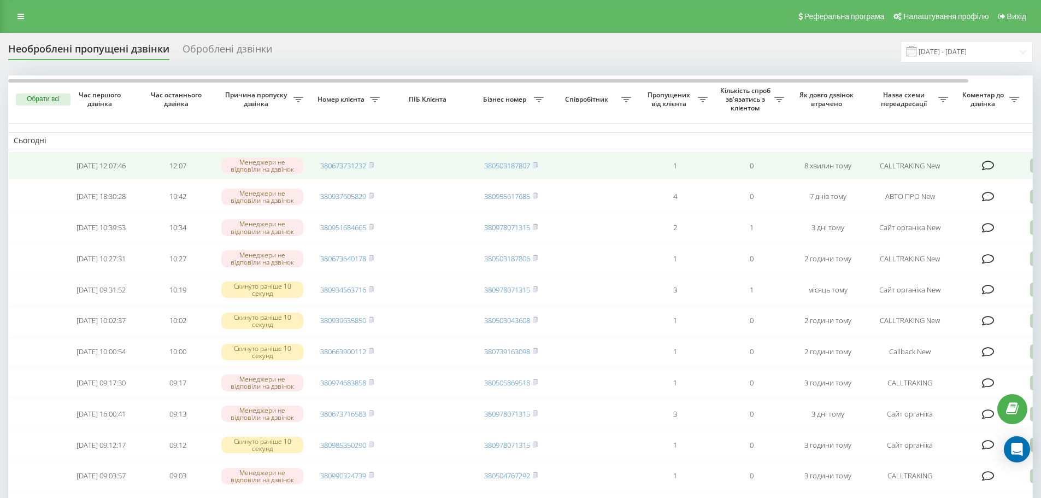
click at [988, 165] on icon at bounding box center [988, 165] width 13 height 11
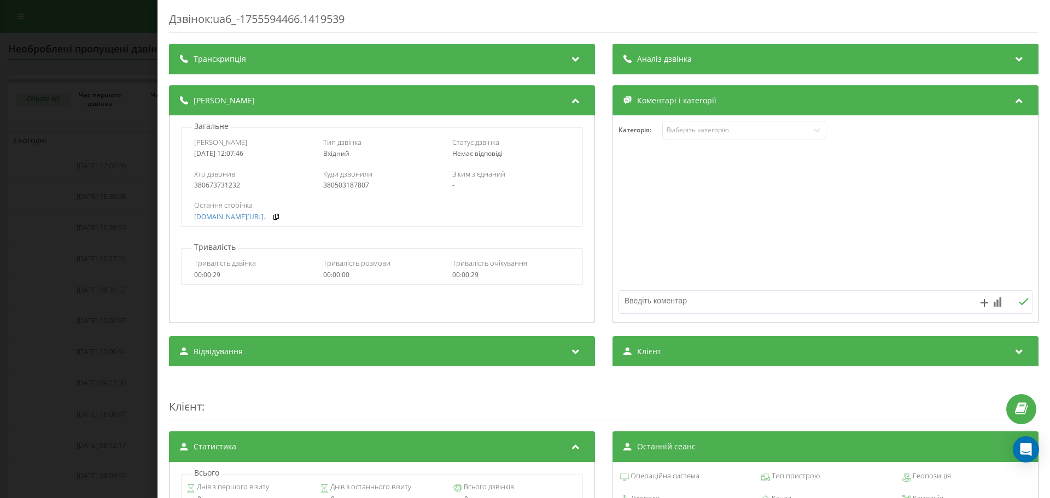
click at [75, 209] on div "Дзвінок : ua6_-1755594466.1419539 Транскрипція Для AI-аналізу майбутніх дзвінкі…" at bounding box center [525, 249] width 1050 height 498
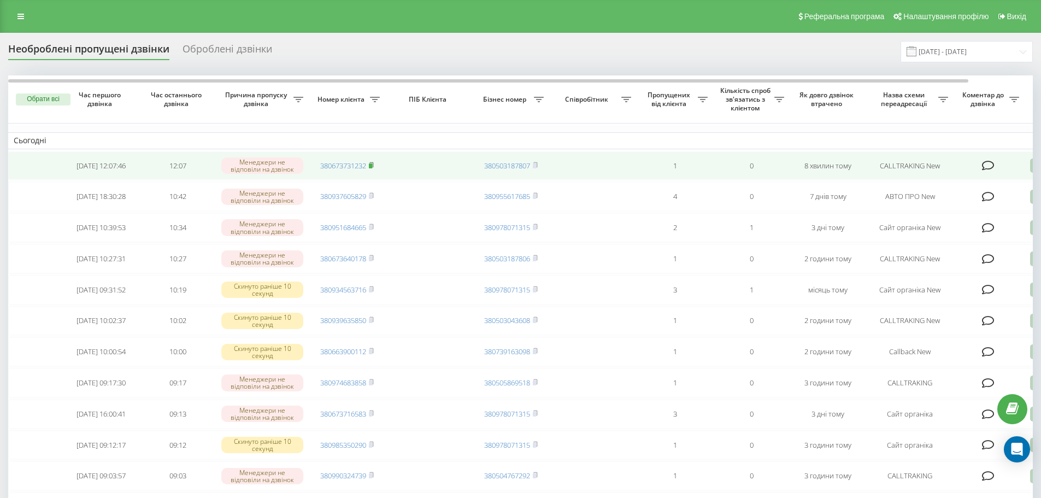
click at [372, 165] on rect at bounding box center [370, 165] width 3 height 5
click at [988, 163] on icon at bounding box center [988, 165] width 13 height 11
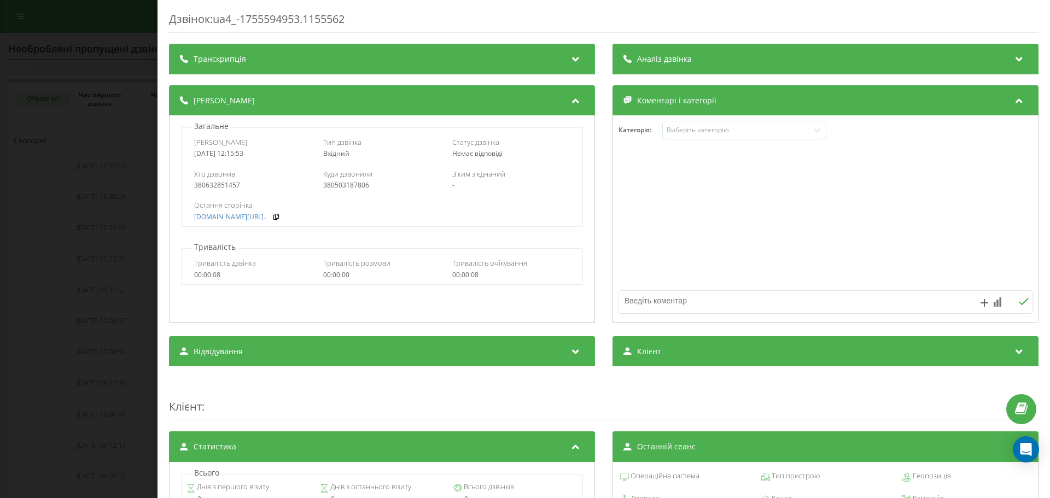
click at [144, 213] on div "Дзвінок : ua4_-1755594953.1155562 Транскрипція Для AI-аналізу майбутніх дзвінкі…" at bounding box center [525, 249] width 1050 height 498
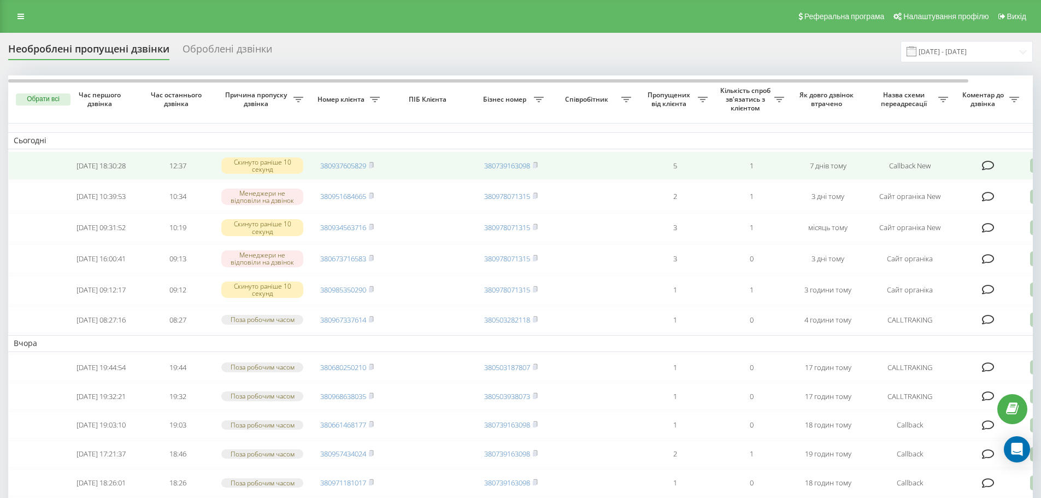
click at [999, 167] on td at bounding box center [989, 165] width 71 height 29
click at [993, 167] on icon at bounding box center [988, 165] width 13 height 11
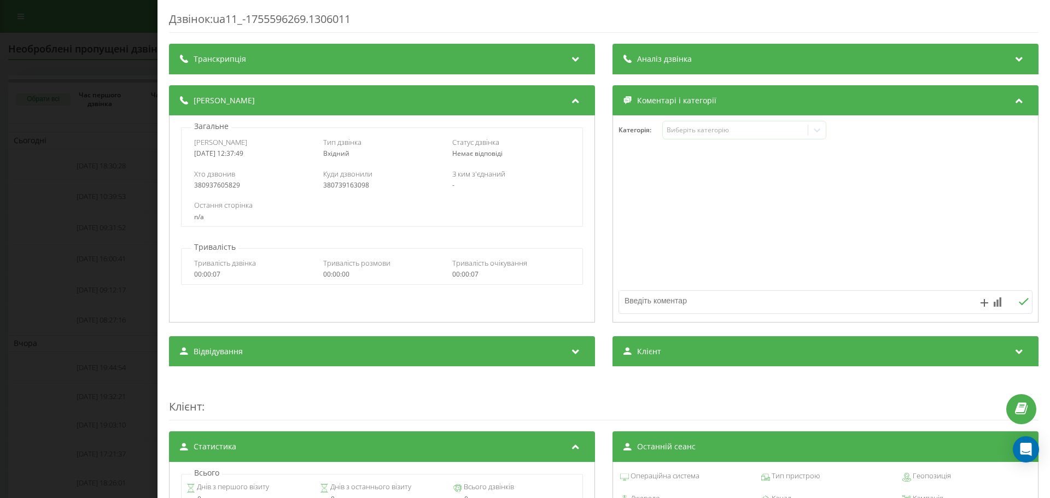
click at [79, 201] on div "Дзвінок : ua11_-1755596269.1306011 Транскрипція Для AI-аналізу майбутніх дзвінк…" at bounding box center [525, 249] width 1050 height 498
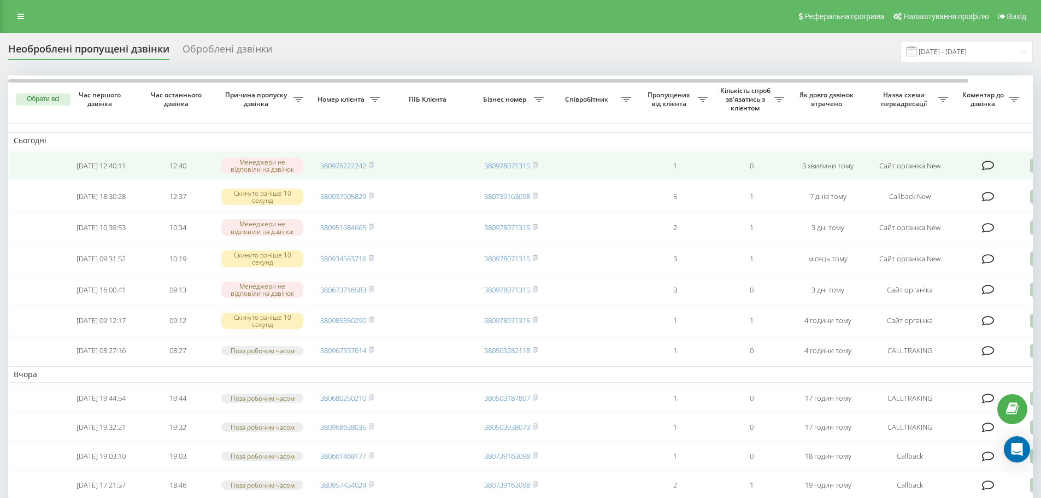
click at [992, 167] on icon at bounding box center [988, 165] width 13 height 11
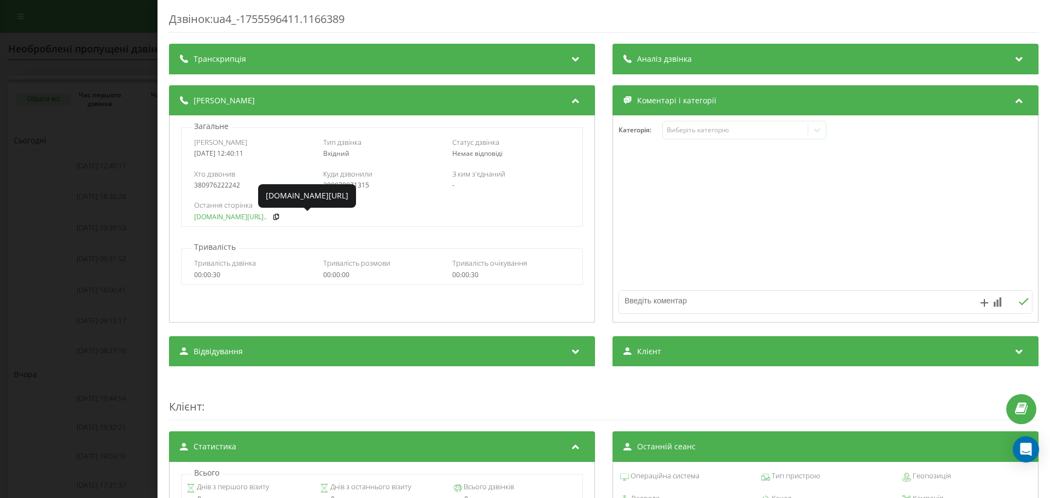
click at [231, 215] on link "[DOMAIN_NAME][URL].." at bounding box center [230, 217] width 73 height 8
click at [85, 197] on div "Дзвінок : ua4_-1755596411.1166389 Транскрипція Для AI-аналізу майбутніх дзвінкі…" at bounding box center [525, 249] width 1050 height 498
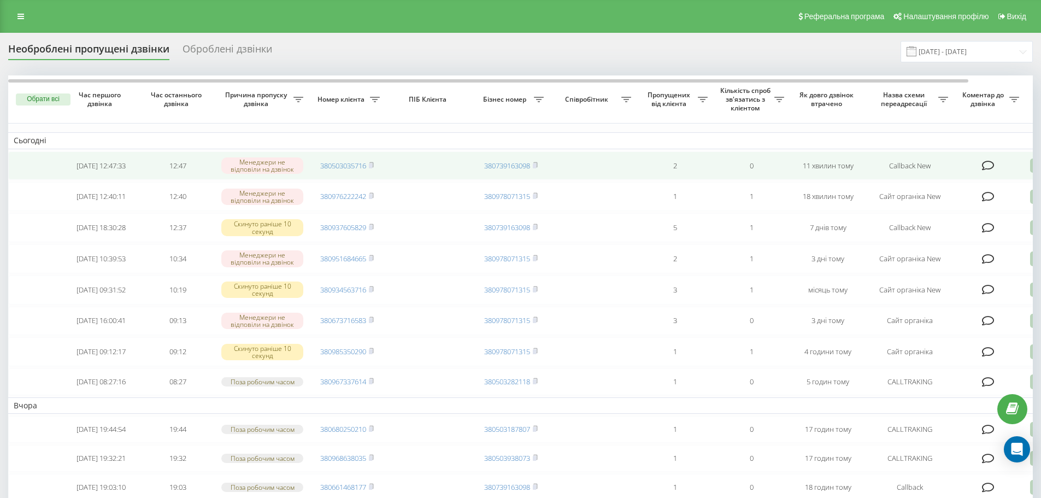
click at [987, 166] on icon at bounding box center [988, 165] width 13 height 11
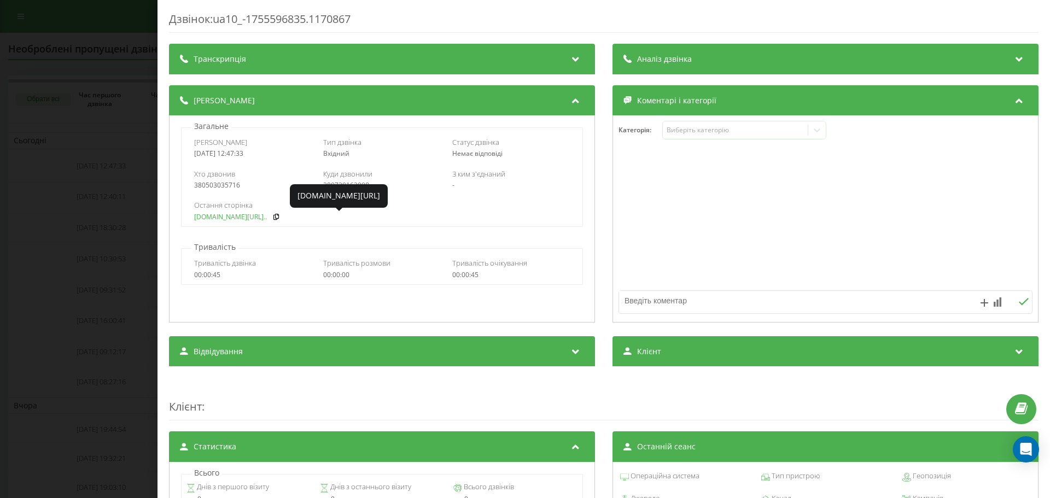
click at [235, 218] on link "[DOMAIN_NAME][URL].." at bounding box center [230, 217] width 73 height 8
copy div "0503035716"
drag, startPoint x: 240, startPoint y: 186, endPoint x: 200, endPoint y: 194, distance: 40.5
click at [200, 194] on div "Хто дзвонив 380503035716 Куди дзвонили 380739163098 З ким з'єднаний -" at bounding box center [382, 179] width 400 height 32
click at [87, 208] on div "Дзвінок : ua10_-1755596835.1170867 Транскрипція Для AI-аналізу майбутніх дзвінк…" at bounding box center [525, 249] width 1050 height 498
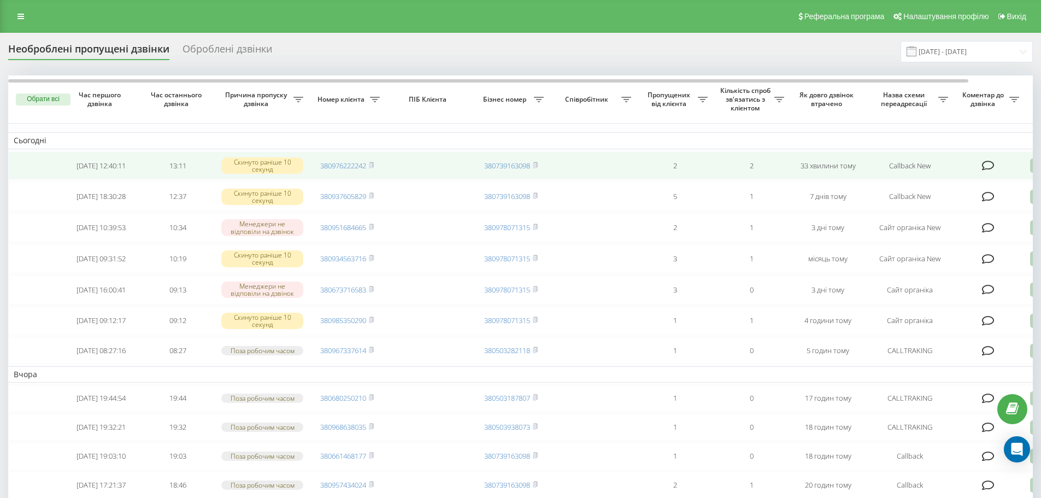
click at [990, 166] on icon at bounding box center [988, 165] width 13 height 11
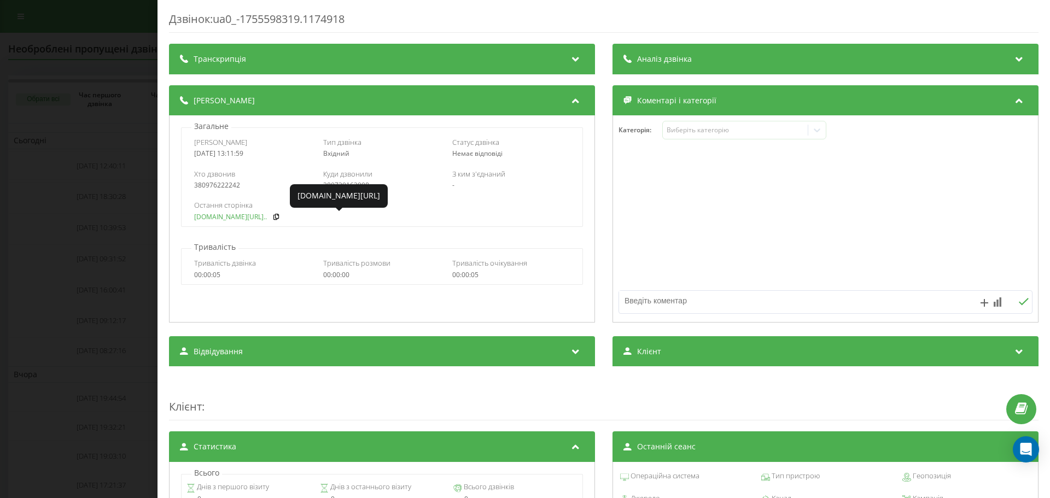
click at [214, 217] on link "fix-parts.in.ua/kapot-kr..." at bounding box center [230, 217] width 73 height 8
drag, startPoint x: 61, startPoint y: 54, endPoint x: 46, endPoint y: 3, distance: 52.9
click at [57, 43] on div "Дзвінок : ua0_-1755598319.1174918 Транскрипція Для AI-аналізу майбутніх дзвінкі…" at bounding box center [525, 249] width 1050 height 498
